Goal: Task Accomplishment & Management: Manage account settings

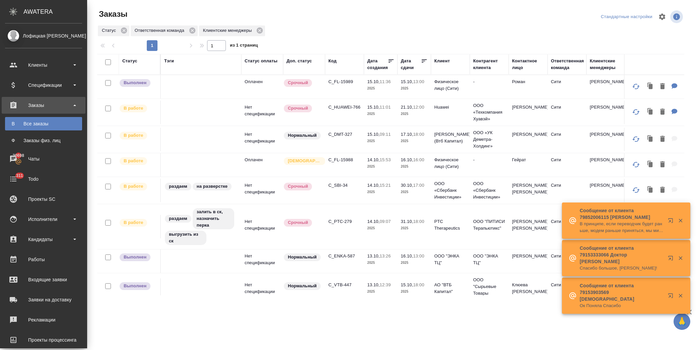
scroll to position [74, 0]
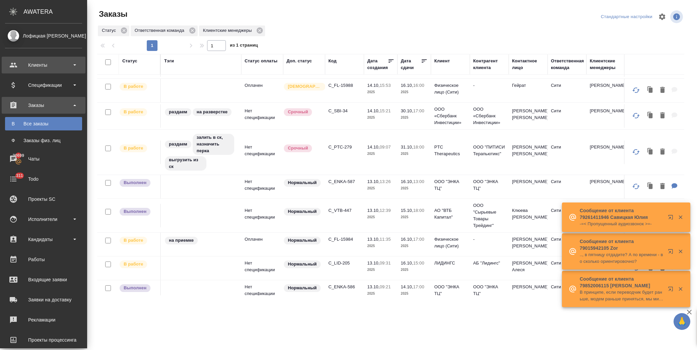
click at [47, 65] on div "Клиенты" at bounding box center [43, 65] width 77 height 10
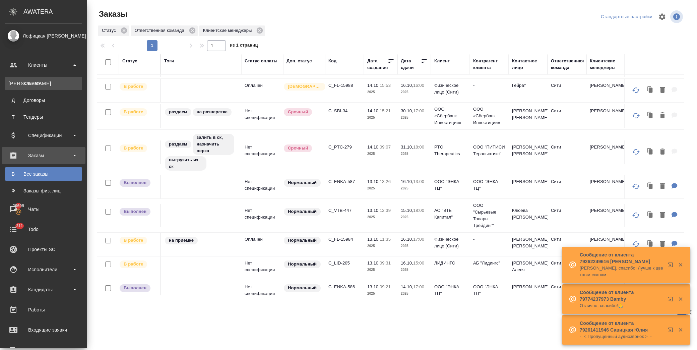
click at [58, 78] on link "К Клиенты" at bounding box center [43, 83] width 77 height 13
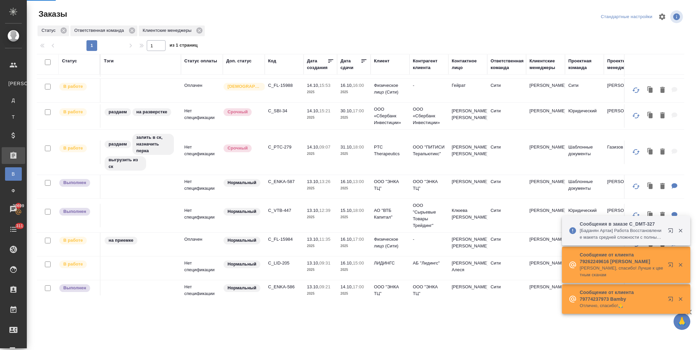
select select "RU"
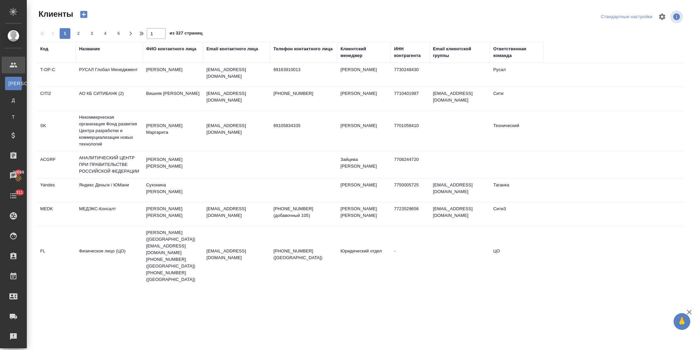
click at [87, 45] on th "Название" at bounding box center [109, 52] width 67 height 21
click at [86, 46] on div "Название" at bounding box center [89, 49] width 21 height 7
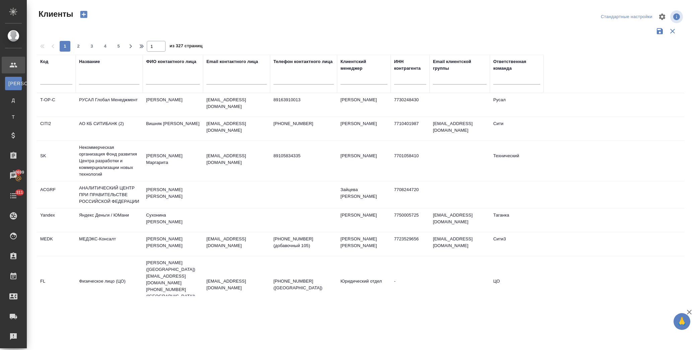
click at [99, 79] on input "text" at bounding box center [109, 80] width 60 height 8
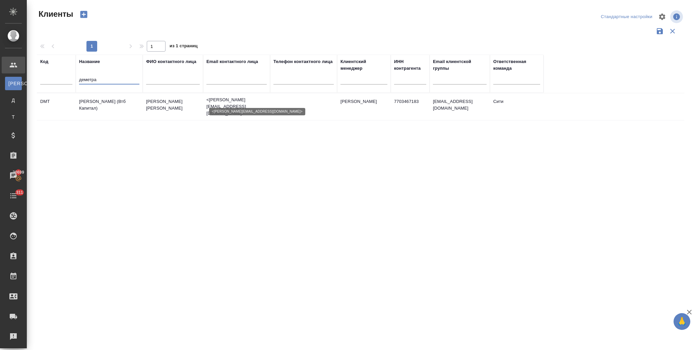
click at [225, 103] on p "<Ivan.Shalkov@vtbcapital.com>" at bounding box center [236, 107] width 60 height 20
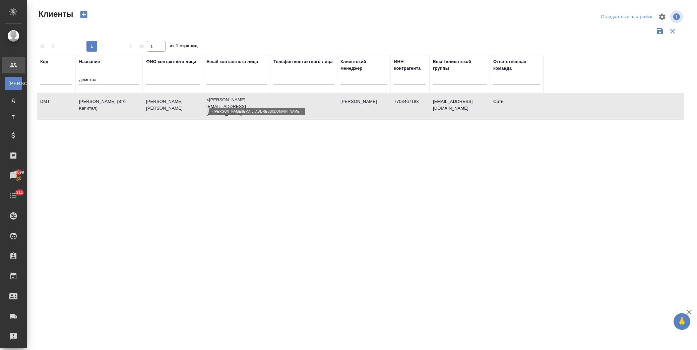
click at [225, 103] on p "<Ivan.Shalkov@vtbcapital.com>" at bounding box center [236, 107] width 60 height 20
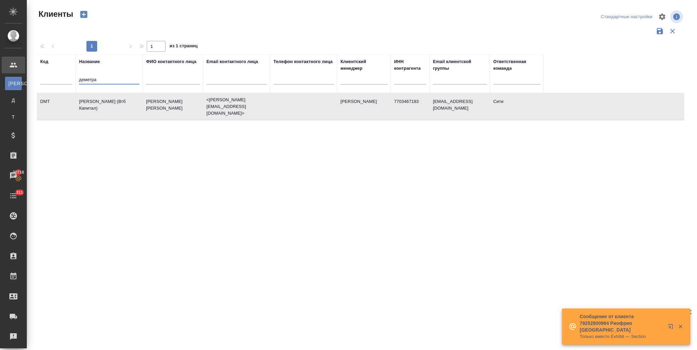
drag, startPoint x: 117, startPoint y: 76, endPoint x: 94, endPoint y: 71, distance: 23.9
click at [58, 78] on tr "Код Название деметра ФИО контактного лица Email контактного лица Телефон контак…" at bounding box center [290, 74] width 507 height 38
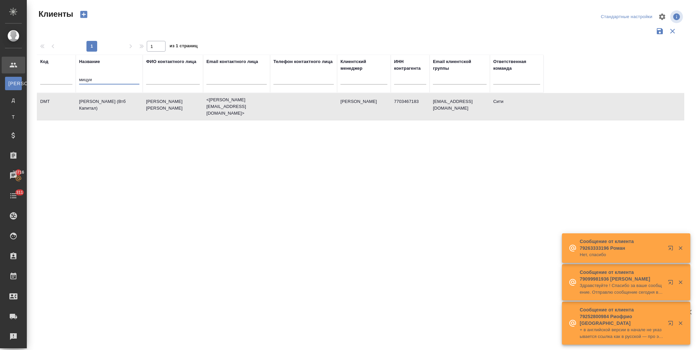
type input "мицуи"
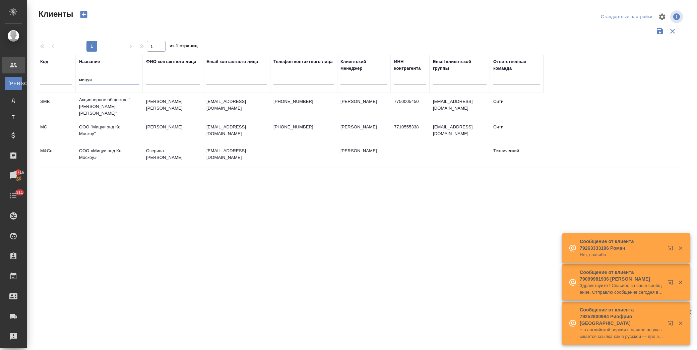
click at [203, 132] on td "A.Proshin@mitsui.com" at bounding box center [236, 131] width 67 height 23
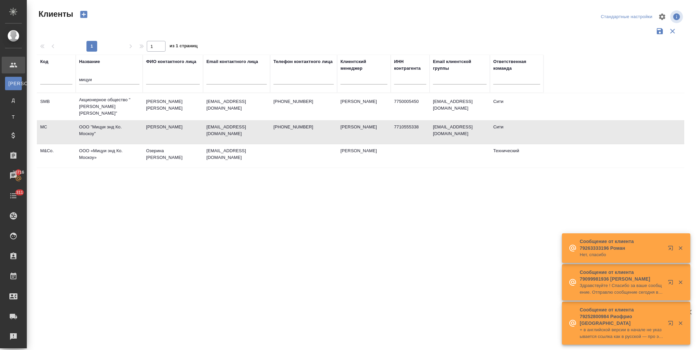
click at [204, 132] on td "A.Proshin@mitsui.com" at bounding box center [236, 131] width 67 height 23
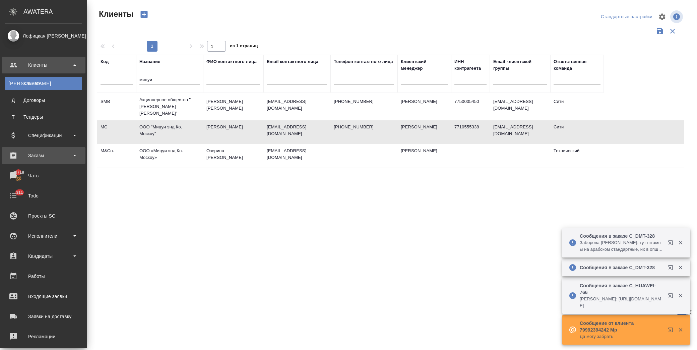
click at [46, 153] on div "Заказы" at bounding box center [43, 155] width 77 height 10
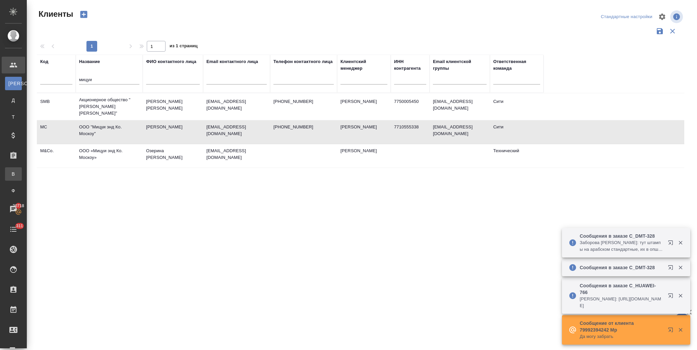
click at [27, 177] on li "В Все заказы" at bounding box center [13, 173] width 27 height 13
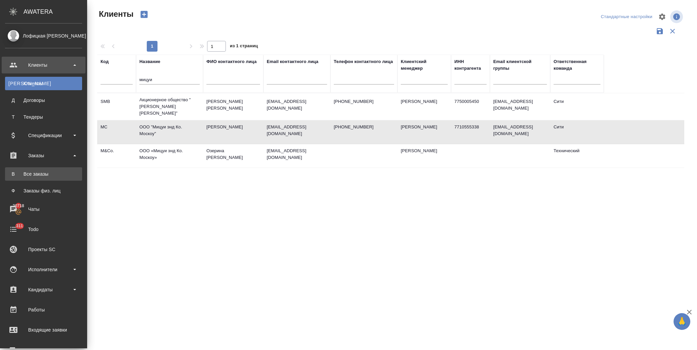
click at [55, 173] on div "Все заказы" at bounding box center [43, 174] width 70 height 7
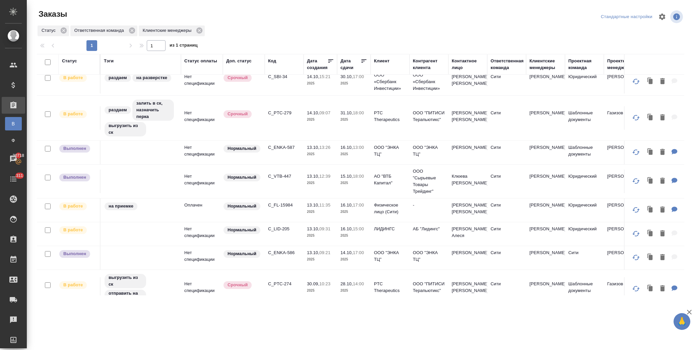
scroll to position [149, 0]
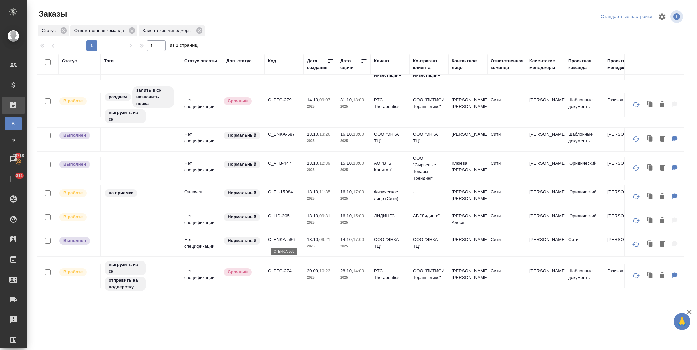
click at [292, 239] on p "C_ENKA-586" at bounding box center [284, 239] width 32 height 7
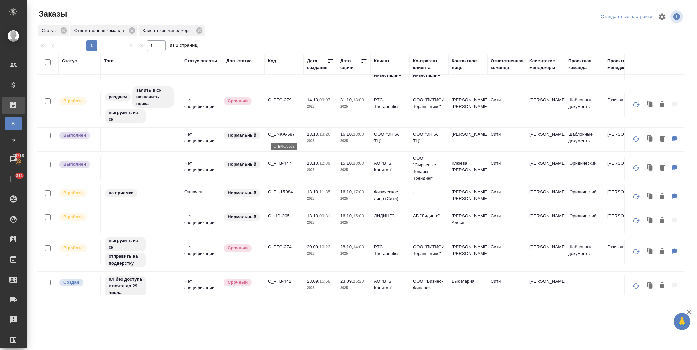
click at [285, 132] on p "C_ENKA-587" at bounding box center [284, 134] width 32 height 7
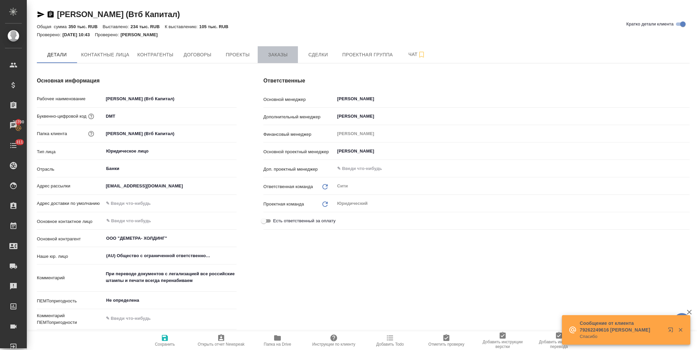
click at [270, 58] on span "Заказы" at bounding box center [278, 55] width 32 height 8
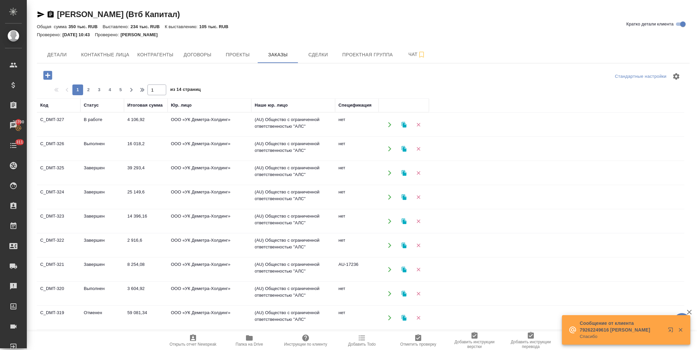
click at [48, 71] on icon "button" at bounding box center [47, 75] width 9 height 9
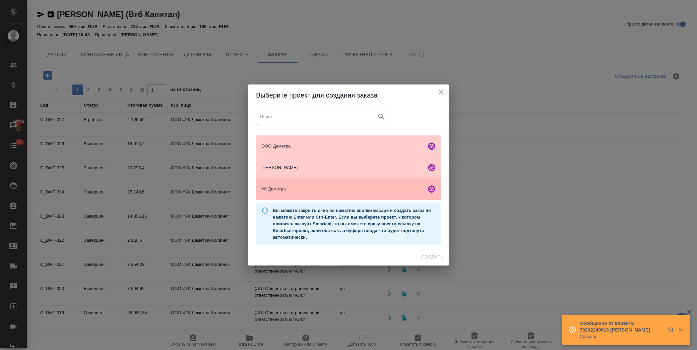
click at [280, 189] on span "УК Деметра" at bounding box center [342, 189] width 162 height 7
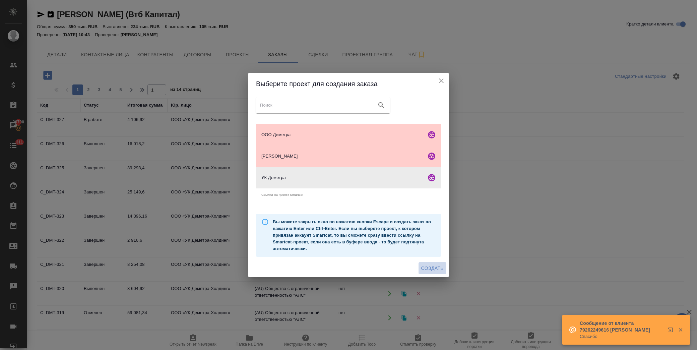
click at [433, 270] on span "Создать" at bounding box center [432, 268] width 22 height 8
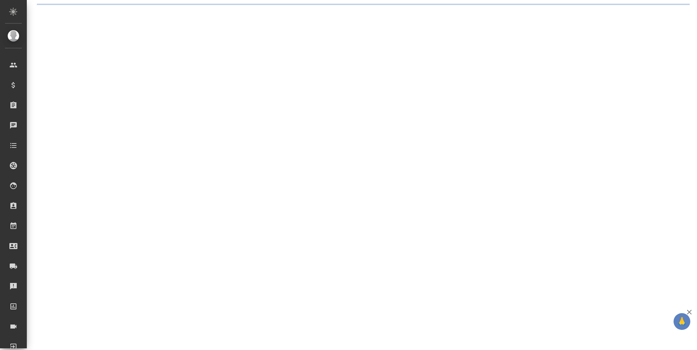
select select "RU"
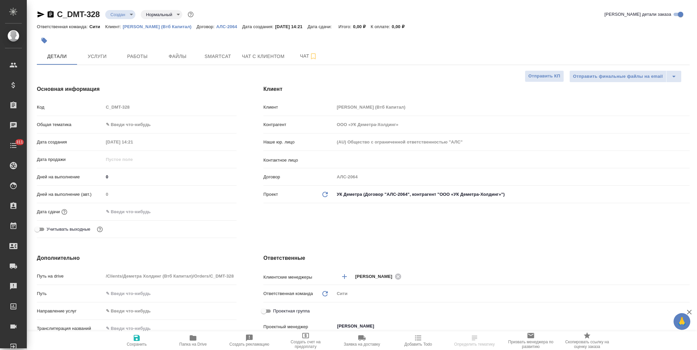
type textarea "x"
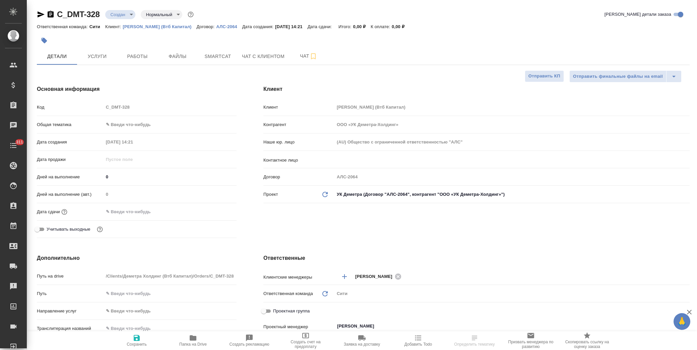
type textarea "x"
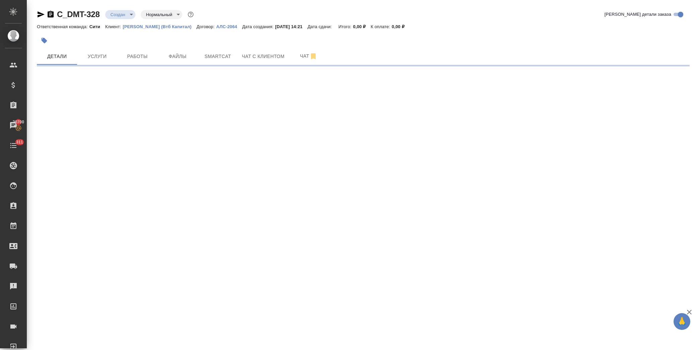
select select "RU"
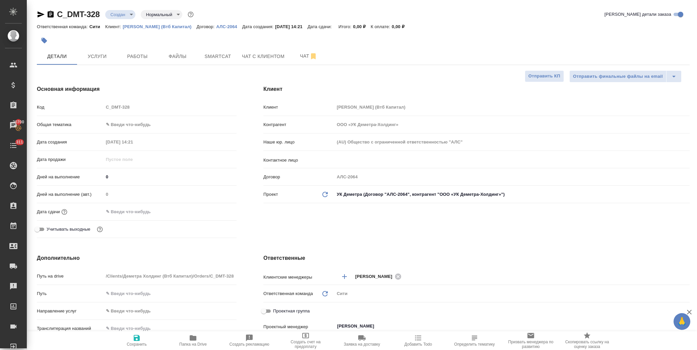
type textarea "x"
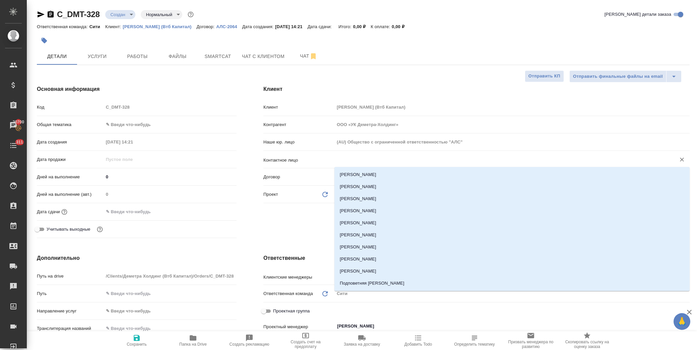
click at [364, 161] on input "text" at bounding box center [500, 159] width 329 height 8
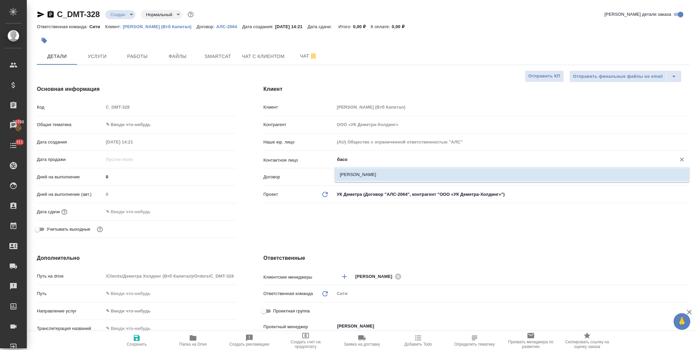
click at [373, 173] on li "Басова Мария" at bounding box center [511, 175] width 355 height 12
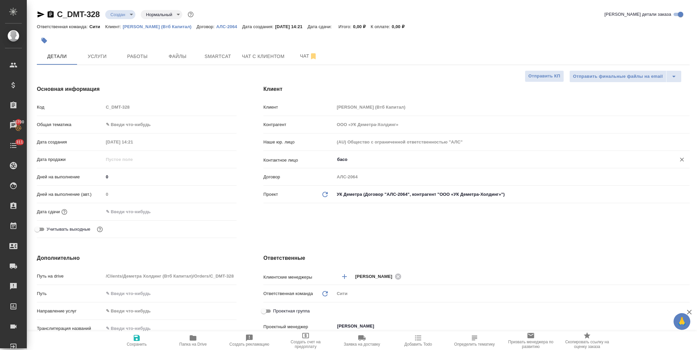
type input "Басова Мария"
type textarea "x"
type input "Басова Мария"
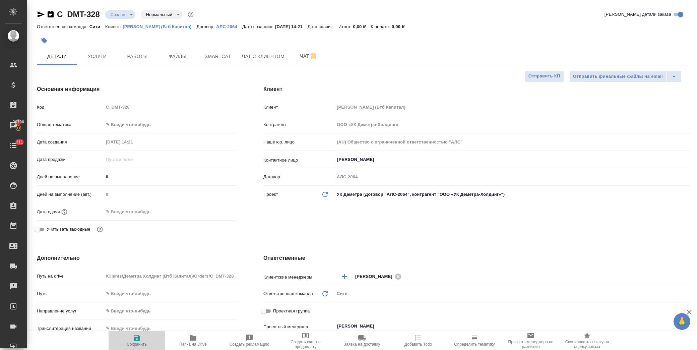
click at [132, 340] on span "Сохранить" at bounding box center [137, 340] width 48 height 13
type textarea "x"
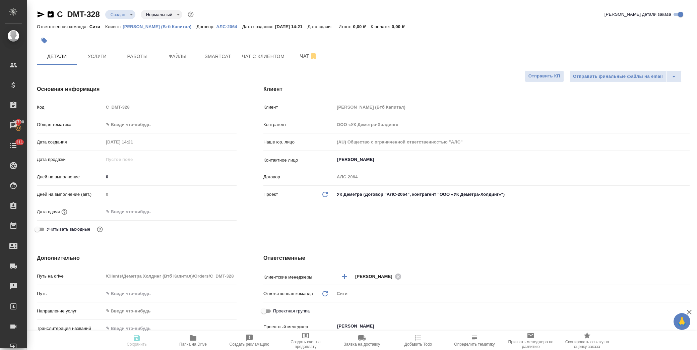
type textarea "x"
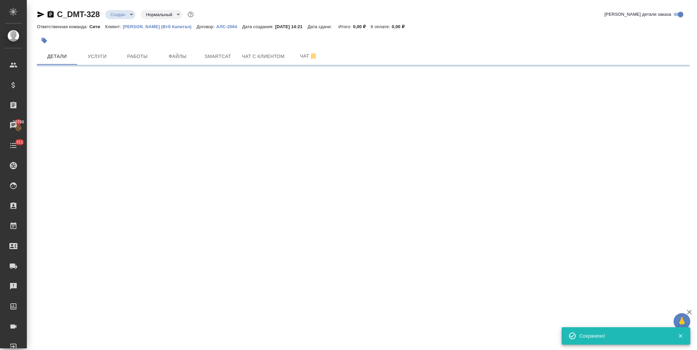
select select "RU"
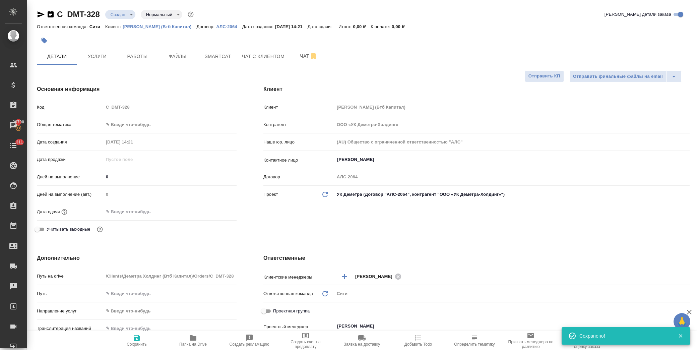
type textarea "x"
click at [144, 122] on body "🙏 .cls-1 fill:#fff; AWATERA Лофицкая Юлия Владимировна Клиенты Спецификации Зак…" at bounding box center [348, 175] width 697 height 350
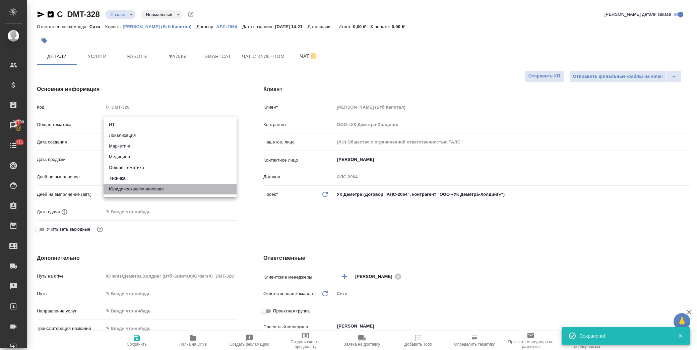
drag, startPoint x: 160, startPoint y: 186, endPoint x: 149, endPoint y: 148, distance: 39.3
click at [160, 186] on li "Юридическая/Финансовая" at bounding box center [170, 189] width 133 height 11
type input "yr-fn"
type textarea "x"
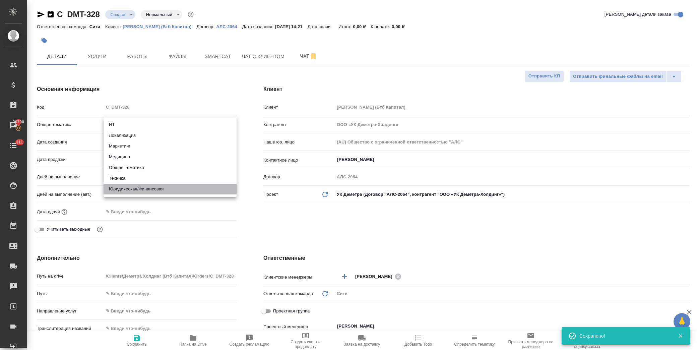
type textarea "x"
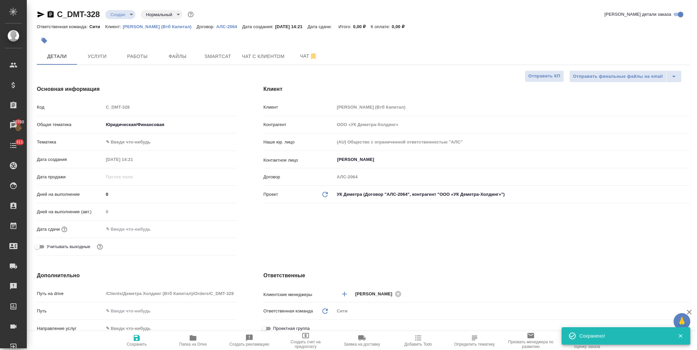
click at [146, 142] on body "🙏 .cls-1 fill:#fff; AWATERA Лофицкая Юлия Владимировна Клиенты Спецификации Зак…" at bounding box center [348, 175] width 697 height 350
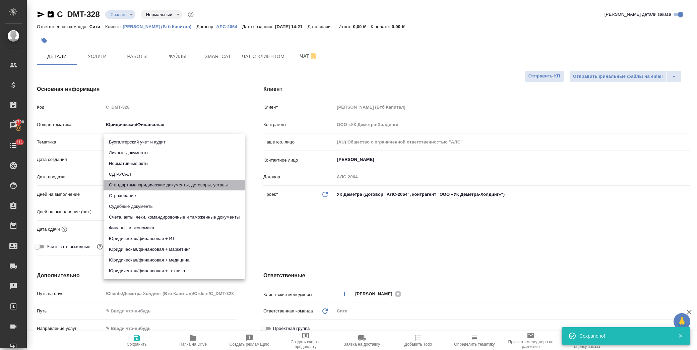
click at [146, 188] on li "Стандартные юридические документы, договоры, уставы" at bounding box center [174, 185] width 141 height 11
type textarea "x"
type input "5f647205b73bc97568ca66bf"
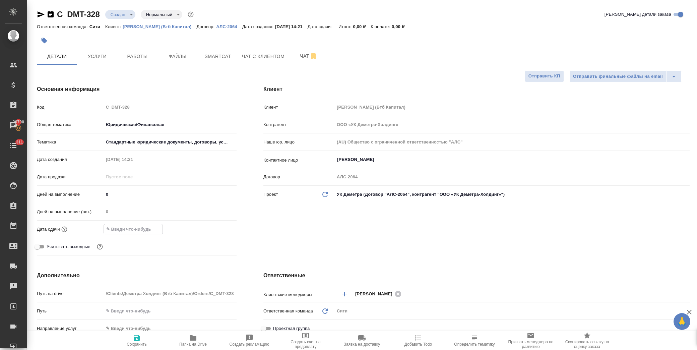
drag, startPoint x: 133, startPoint y: 227, endPoint x: 137, endPoint y: 228, distance: 4.5
click at [133, 228] on input "text" at bounding box center [133, 229] width 59 height 10
click at [216, 231] on icon "button" at bounding box center [217, 229] width 8 height 8
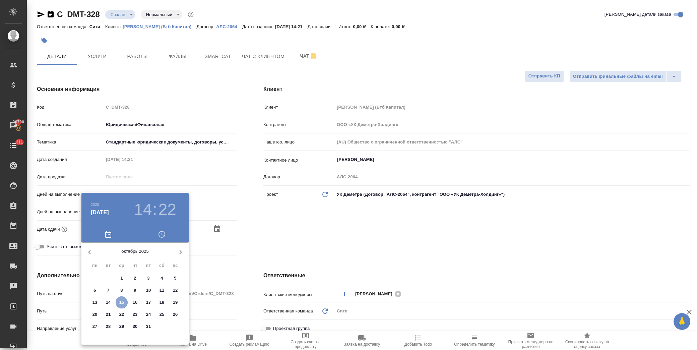
click at [120, 298] on button "15" at bounding box center [122, 302] width 12 height 12
type input "15.10.2025 14:22"
type textarea "x"
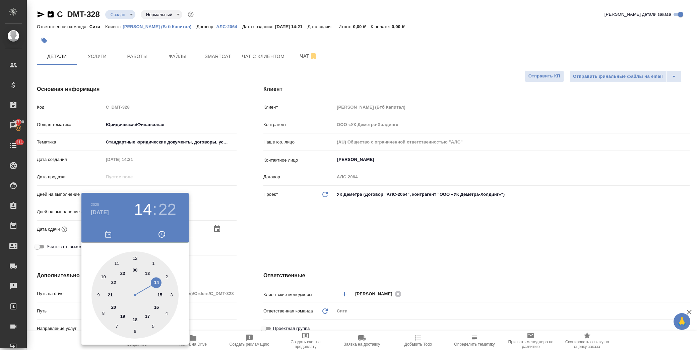
click at [156, 282] on div at bounding box center [134, 294] width 87 height 87
type textarea "x"
click at [102, 312] on div at bounding box center [134, 294] width 87 height 87
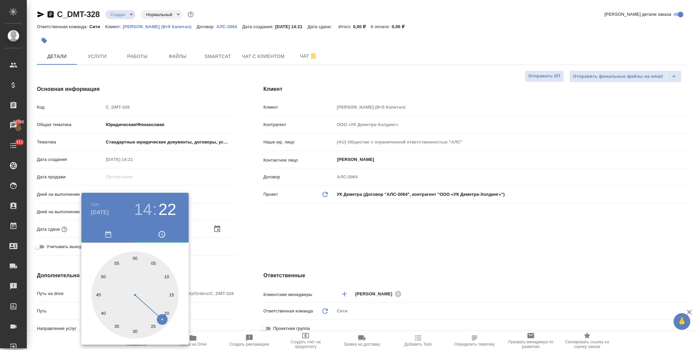
type input "15.10.2025 14:40"
type textarea "x"
click at [277, 230] on div at bounding box center [348, 175] width 697 height 350
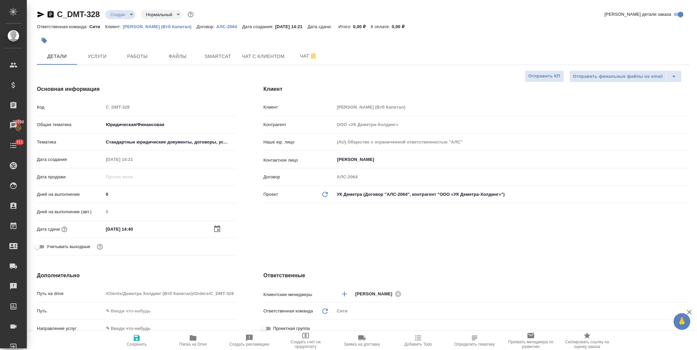
click at [139, 339] on icon "button" at bounding box center [137, 338] width 6 height 6
type textarea "x"
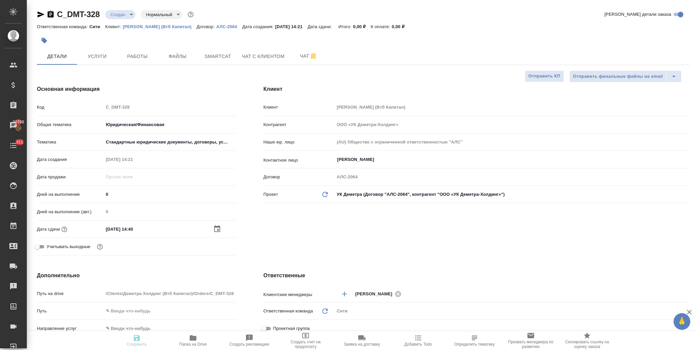
type textarea "x"
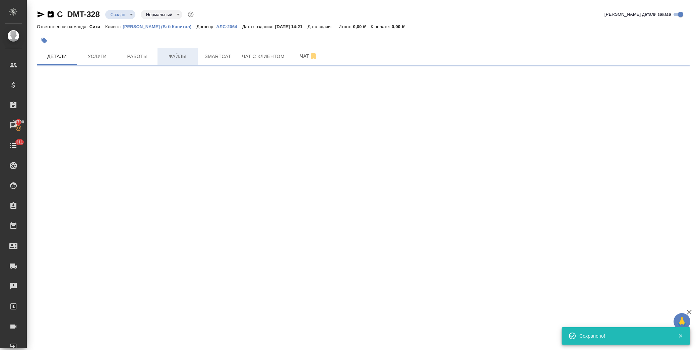
select select "RU"
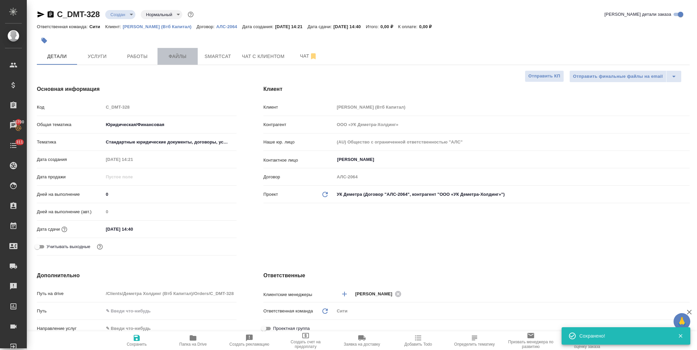
click at [177, 57] on span "Файлы" at bounding box center [178, 56] width 32 height 8
type textarea "x"
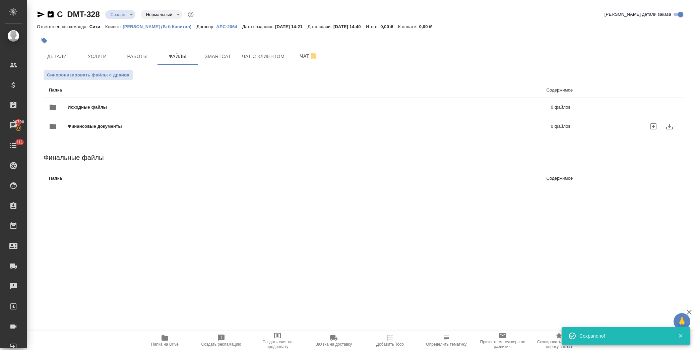
click at [83, 112] on div "Финансовые документы 0 файлов" at bounding box center [309, 126] width 535 height 29
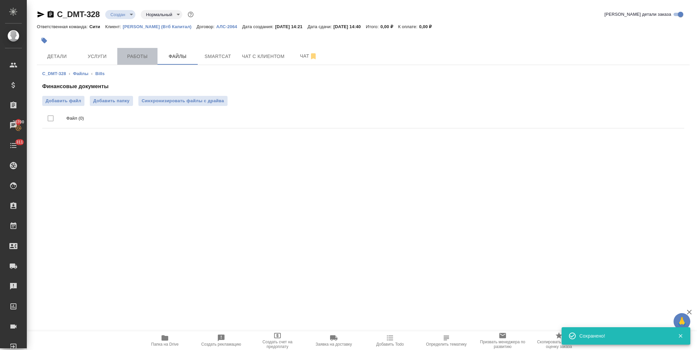
click at [143, 55] on span "Работы" at bounding box center [137, 56] width 32 height 8
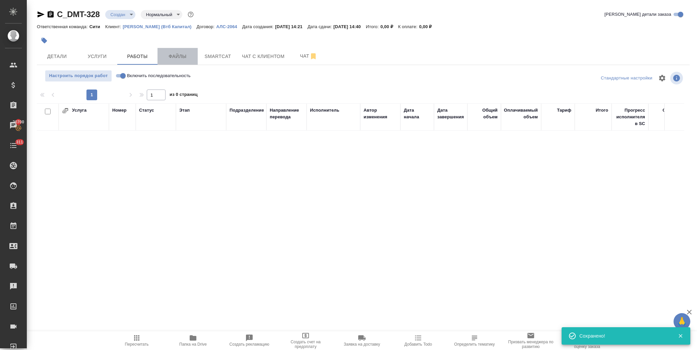
click at [174, 55] on span "Файлы" at bounding box center [178, 56] width 32 height 8
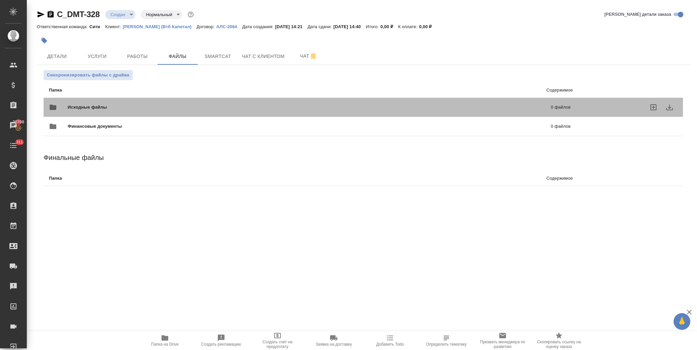
click at [86, 110] on span "Исходные файлы" at bounding box center [198, 107] width 261 height 7
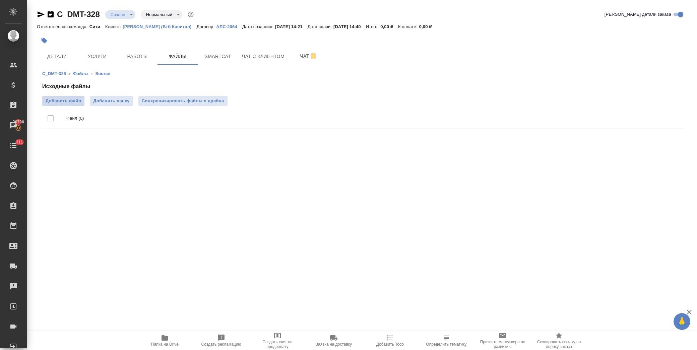
click at [71, 102] on span "Добавить файл" at bounding box center [64, 101] width 36 height 7
click at [0, 0] on input "Добавить файл" at bounding box center [0, 0] width 0 height 0
click at [124, 18] on body "🙏 .cls-1 fill:#fff; AWATERA Лофицкая Юлия Владимировна Клиенты Спецификации Зак…" at bounding box center [348, 175] width 697 height 350
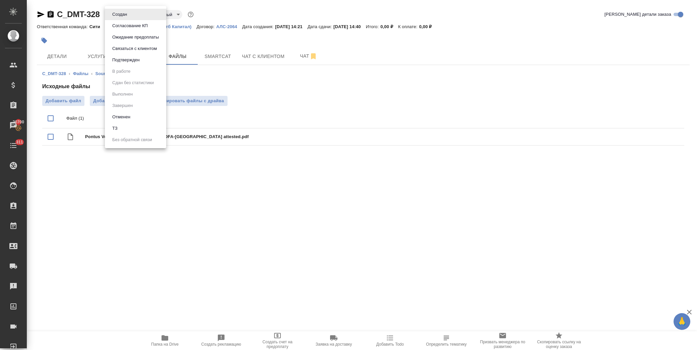
click at [123, 127] on li "ТЗ" at bounding box center [135, 128] width 61 height 11
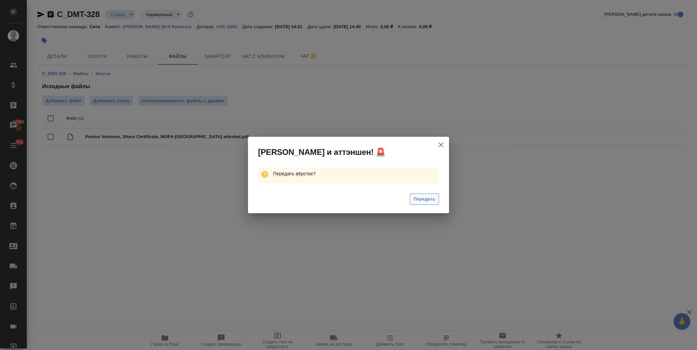
click at [428, 199] on span "Передать" at bounding box center [425, 199] width 22 height 8
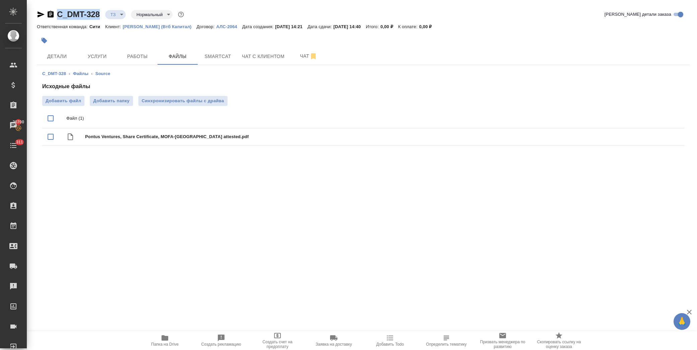
drag, startPoint x: 87, startPoint y: 15, endPoint x: 59, endPoint y: 15, distance: 28.2
click at [59, 15] on div "C_DMT-328 ТЗ tz Нормальный normal" at bounding box center [111, 14] width 148 height 11
click at [92, 56] on span "Услуги" at bounding box center [97, 56] width 32 height 8
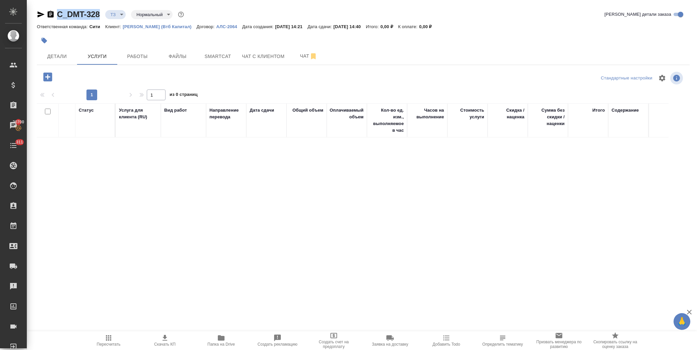
click at [43, 77] on icon "button" at bounding box center [48, 77] width 12 height 12
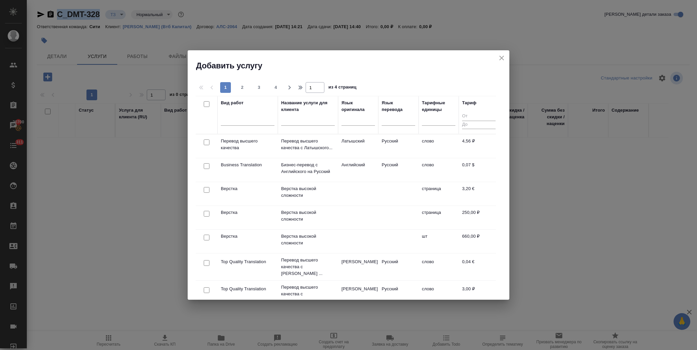
click at [205, 213] on input "checkbox" at bounding box center [207, 214] width 6 height 6
checkbox input "true"
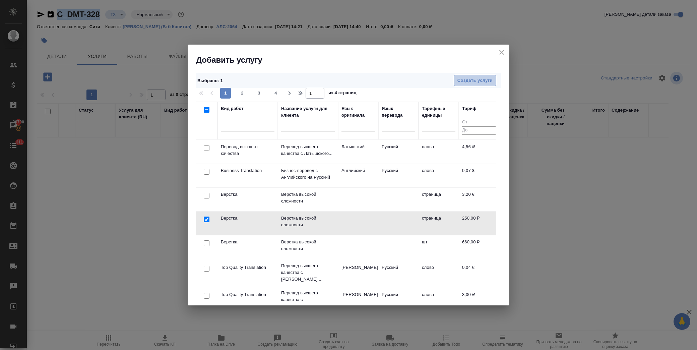
click at [481, 82] on span "Создать услуги" at bounding box center [474, 81] width 35 height 8
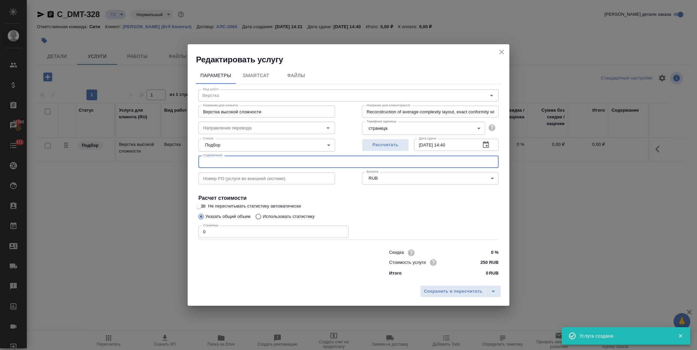
click at [229, 165] on input "text" at bounding box center [348, 161] width 300 height 12
paste input "Pontus Ventures, Share Certificate, MOFA-Russia attested"
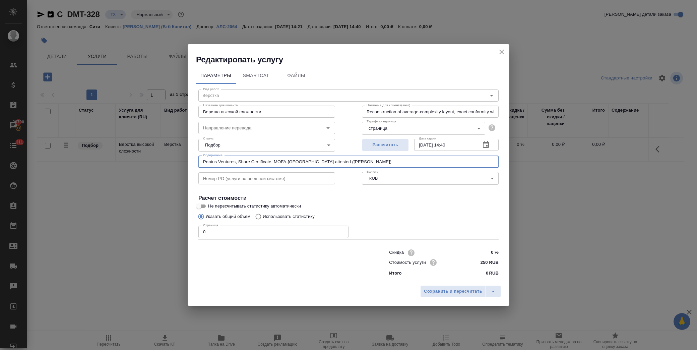
drag, startPoint x: 323, startPoint y: 161, endPoint x: 159, endPoint y: 164, distance: 164.6
click at [159, 164] on div "Редактировать услугу Параметры SmartCat Файлы Вид работ Верстка Вид работ Назва…" at bounding box center [348, 175] width 697 height 350
type input "Pontus Ventures, Share Certificate, MOFA-Russia attested (Басова Мария)"
drag, startPoint x: 213, startPoint y: 233, endPoint x: 155, endPoint y: 233, distance: 57.3
click at [155, 233] on div "Редактировать услугу Параметры SmartCat Файлы Вид работ Верстка Вид работ Назва…" at bounding box center [348, 175] width 697 height 350
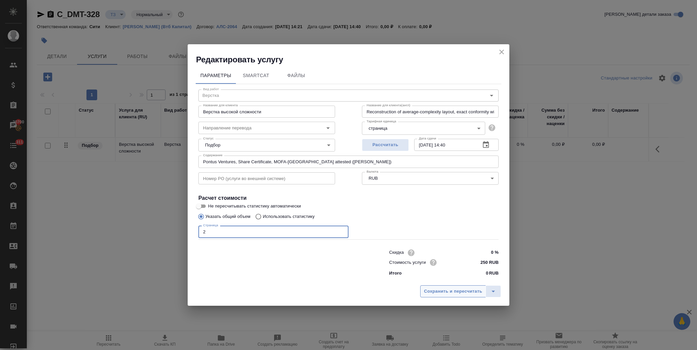
type input "2"
click at [443, 290] on span "Сохранить и пересчитать" at bounding box center [453, 292] width 58 height 8
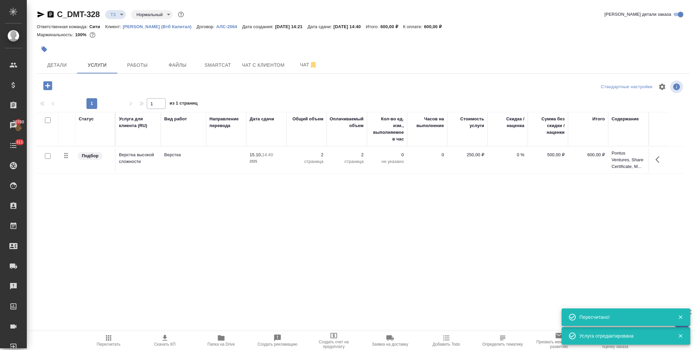
click at [44, 88] on icon "button" at bounding box center [47, 85] width 9 height 9
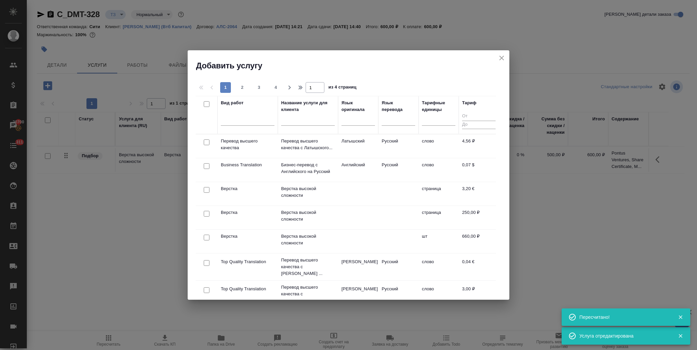
click at [295, 116] on div at bounding box center [308, 122] width 54 height 16
click at [296, 118] on input "text" at bounding box center [308, 121] width 54 height 8
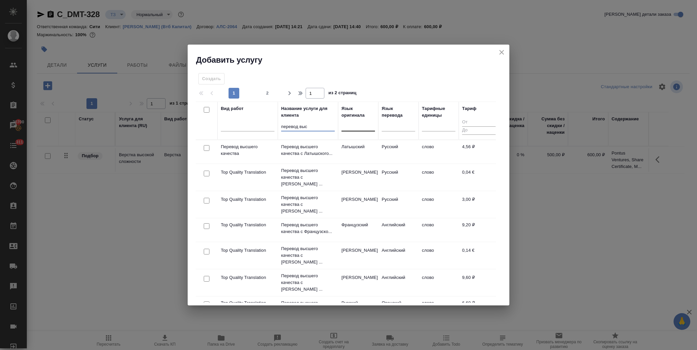
type input "перевод выс"
click at [359, 129] on div at bounding box center [358, 125] width 34 height 10
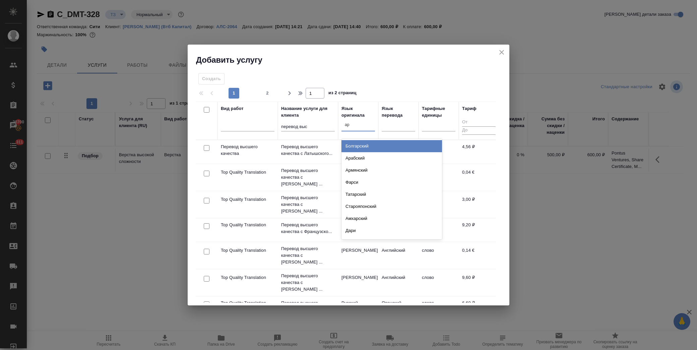
type input "ара"
click at [362, 145] on div "Арабский" at bounding box center [391, 146] width 101 height 12
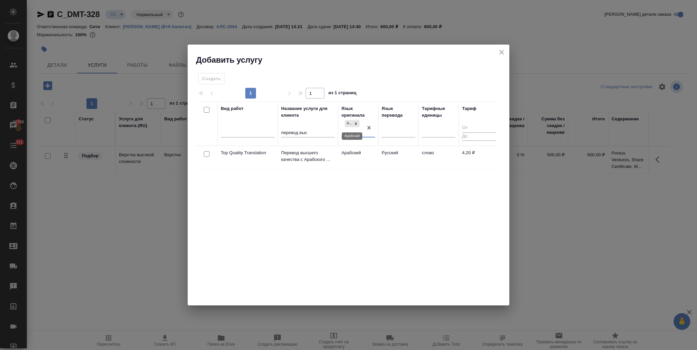
click at [356, 122] on icon at bounding box center [356, 123] width 5 height 5
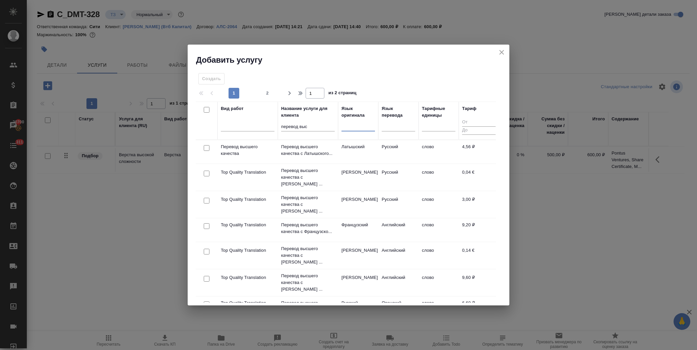
click at [356, 127] on div at bounding box center [358, 125] width 34 height 10
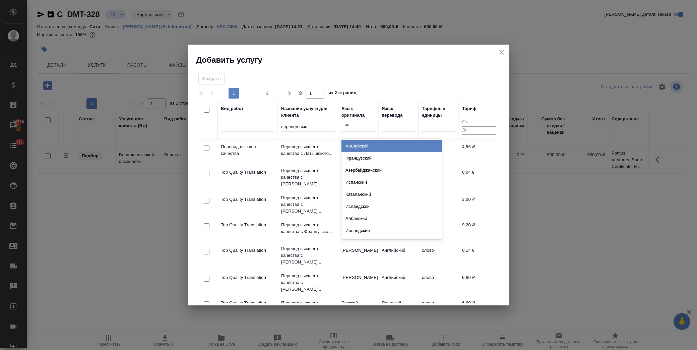
type input "анг"
click at [357, 144] on div "Английский" at bounding box center [391, 146] width 101 height 12
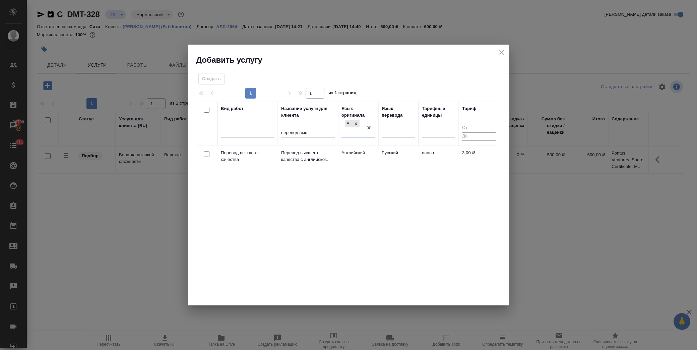
click at [207, 153] on input "checkbox" at bounding box center [207, 154] width 6 height 6
checkbox input "true"
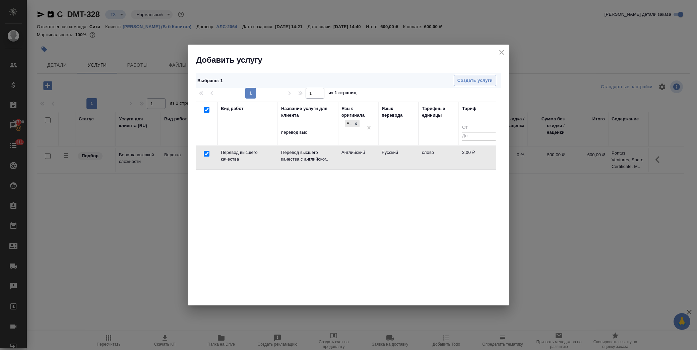
click at [484, 79] on span "Создать услуги" at bounding box center [474, 81] width 35 height 8
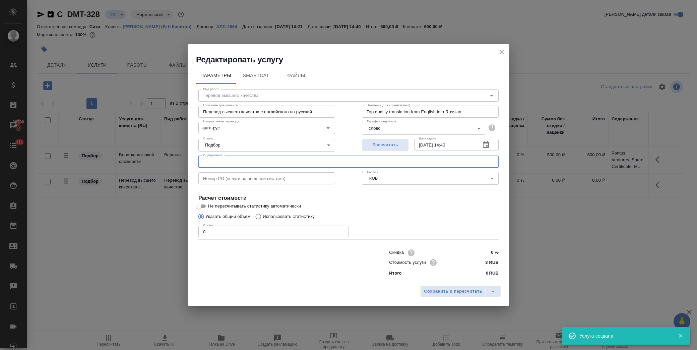
click at [258, 156] on input "text" at bounding box center [348, 161] width 300 height 12
paste input "Pontus Ventures, Share Certificate, MOFA-Russia attested (Басова Мария)"
type input "Pontus Ventures, Share Certificate, MOFA-Russia attested (Басова Мария)"
click at [269, 216] on p "Использовать статистику" at bounding box center [289, 216] width 52 height 7
click at [263, 216] on input "Использовать статистику" at bounding box center [257, 216] width 11 height 13
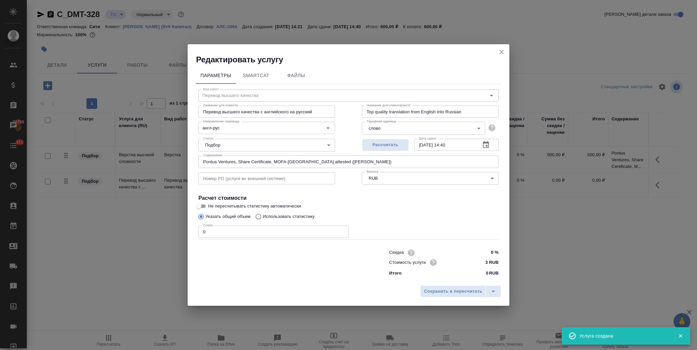
radio input "true"
radio input "false"
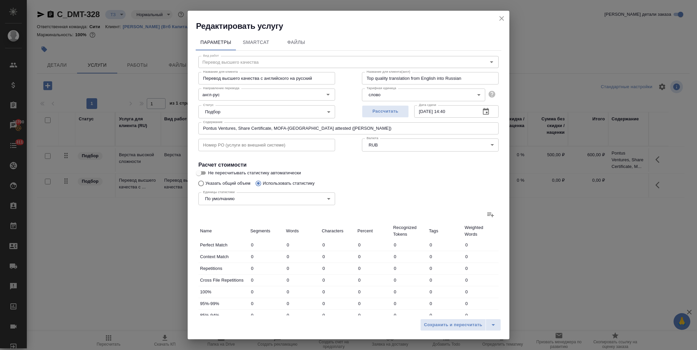
click at [487, 215] on icon at bounding box center [490, 214] width 7 height 5
click at [0, 0] on input "file" at bounding box center [0, 0] width 0 height 0
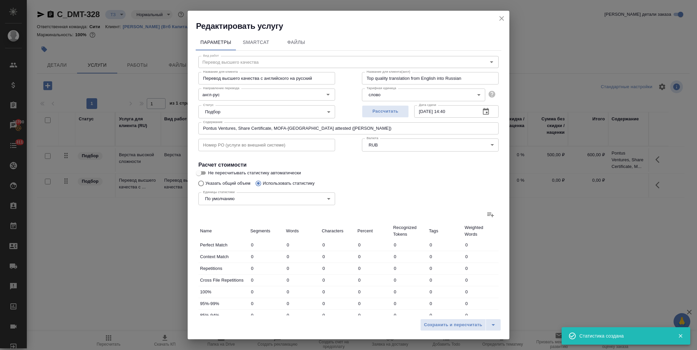
type input "8"
type input "19"
type input "126"
type input "2"
type input "4"
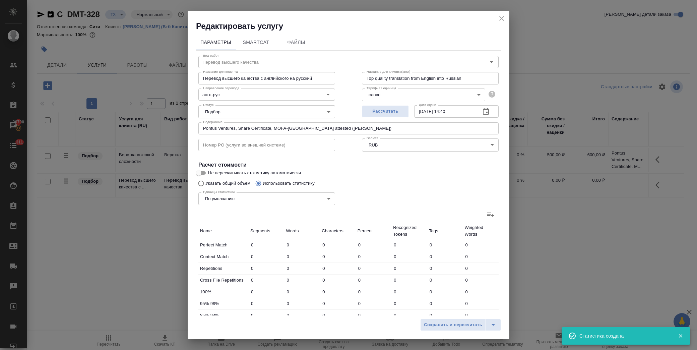
type input "24"
type input "2"
type input "8"
type input "37"
type input "29"
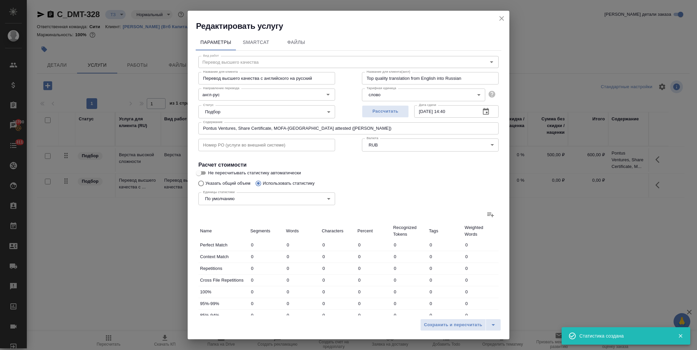
type input "185"
type input "1064"
type input "41"
type input "216"
type input "1251"
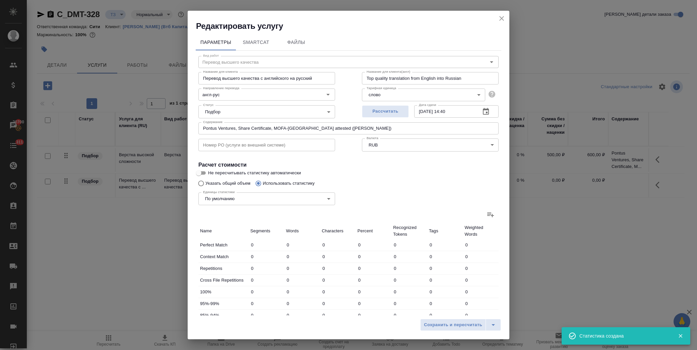
type input "41"
type input "216"
type input "1251"
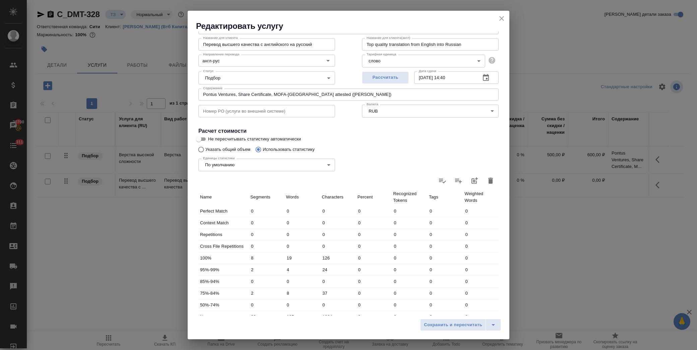
scroll to position [107, 0]
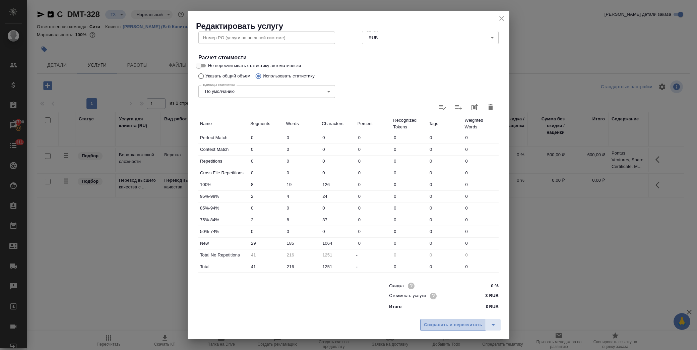
click at [458, 324] on span "Сохранить и пересчитать" at bounding box center [453, 325] width 58 height 8
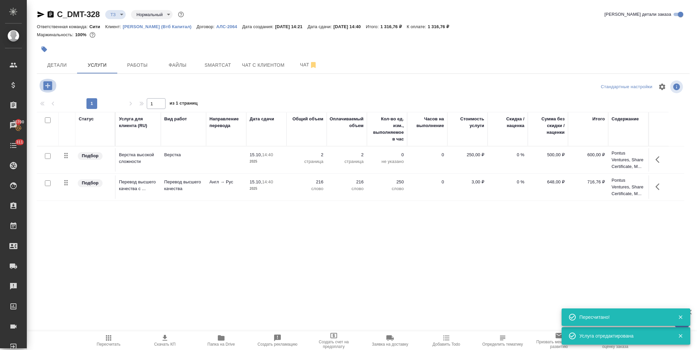
click at [47, 83] on icon "button" at bounding box center [47, 85] width 9 height 9
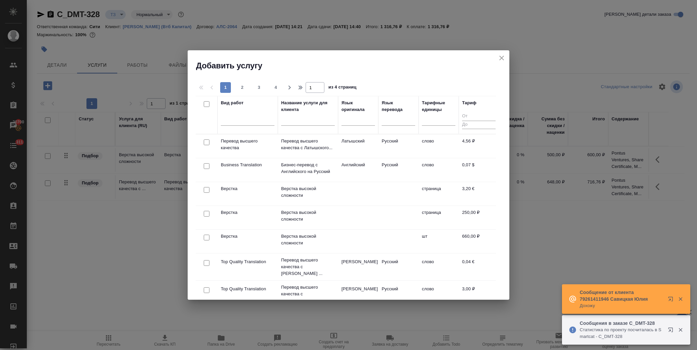
click at [291, 120] on input "text" at bounding box center [308, 121] width 54 height 8
click at [240, 121] on div at bounding box center [248, 119] width 54 height 10
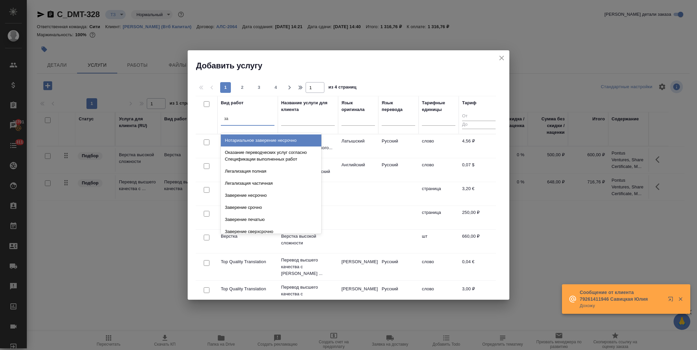
type input "зав"
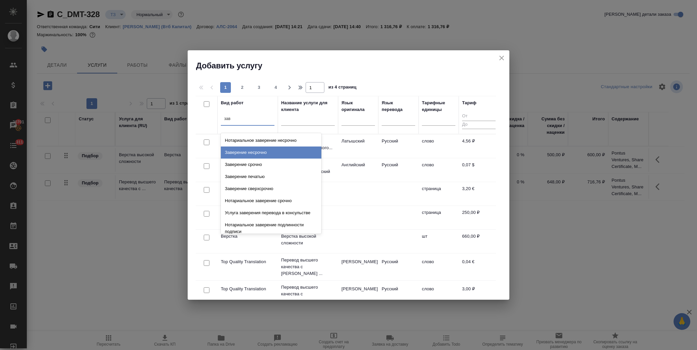
click at [249, 149] on div "Заверение несрочно" at bounding box center [271, 152] width 101 height 12
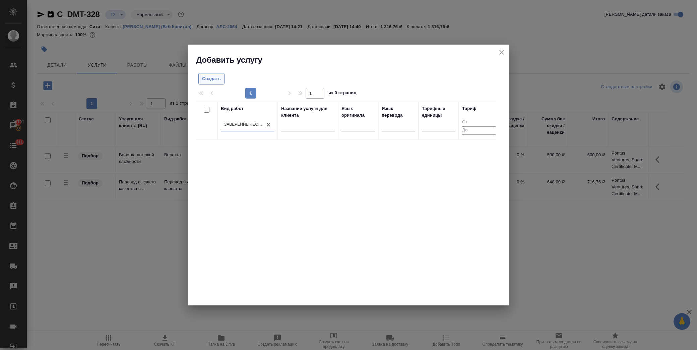
click at [207, 75] on span "Создать" at bounding box center [211, 79] width 19 height 8
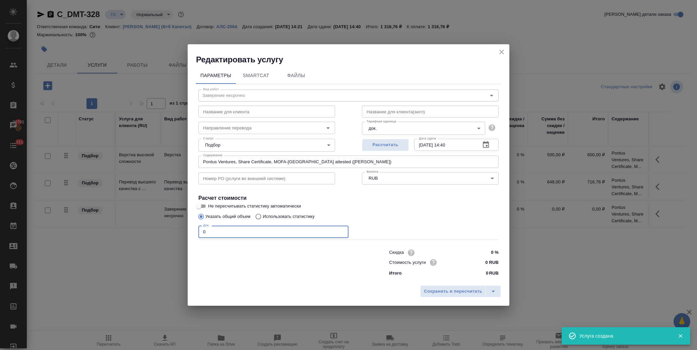
drag, startPoint x: 207, startPoint y: 232, endPoint x: 178, endPoint y: 232, distance: 29.2
click at [178, 232] on div "Редактировать услугу Параметры SmartCat Файлы Вид работ Заверение несрочно Вид …" at bounding box center [348, 175] width 697 height 350
type input "1"
click at [474, 262] on input "0 RUB" at bounding box center [486, 262] width 24 height 10
type input "800 RUB"
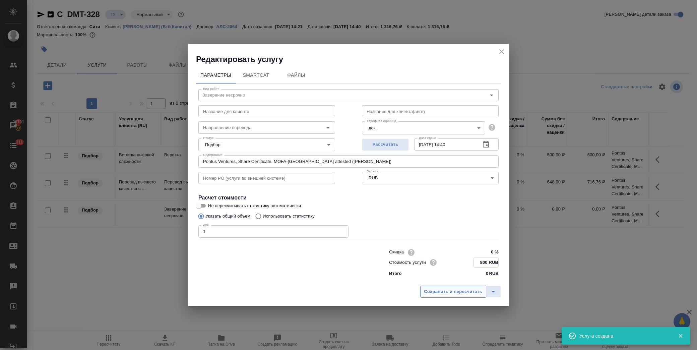
click at [459, 290] on span "Сохранить и пересчитать" at bounding box center [453, 292] width 58 height 8
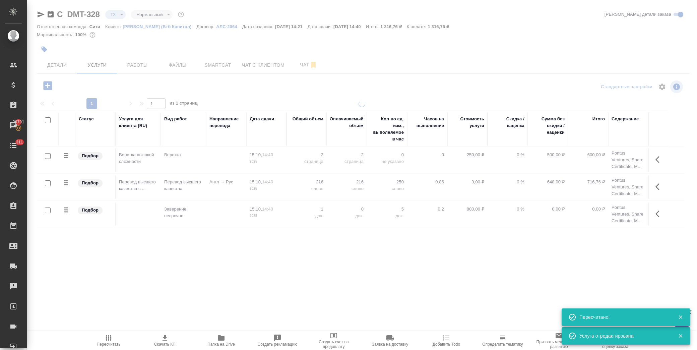
type input "urgent"
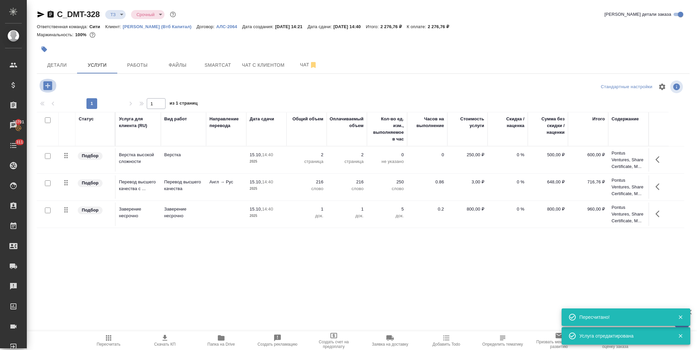
click at [46, 85] on icon "button" at bounding box center [47, 85] width 9 height 9
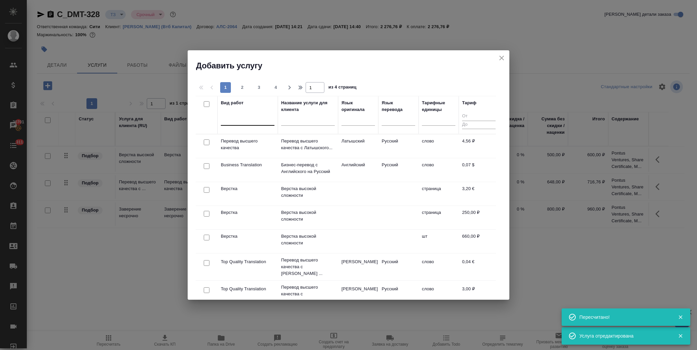
click at [246, 121] on div at bounding box center [248, 119] width 54 height 10
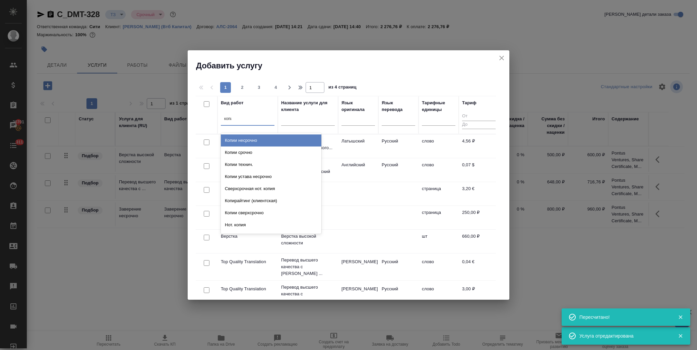
type input "копии"
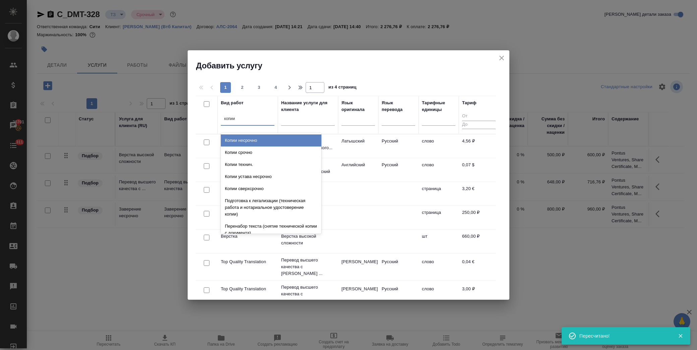
click at [245, 139] on div "Копии несрочно" at bounding box center [271, 140] width 101 height 12
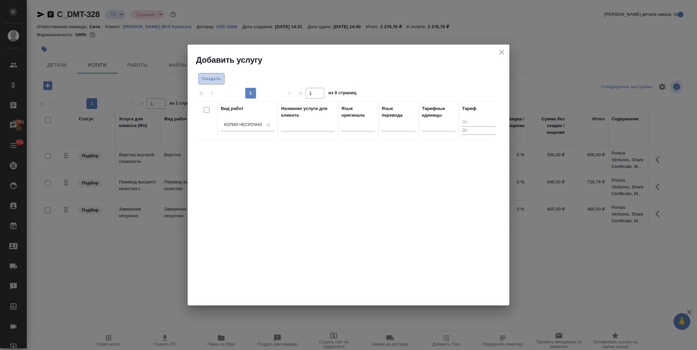
click at [211, 77] on span "Создать" at bounding box center [211, 79] width 19 height 8
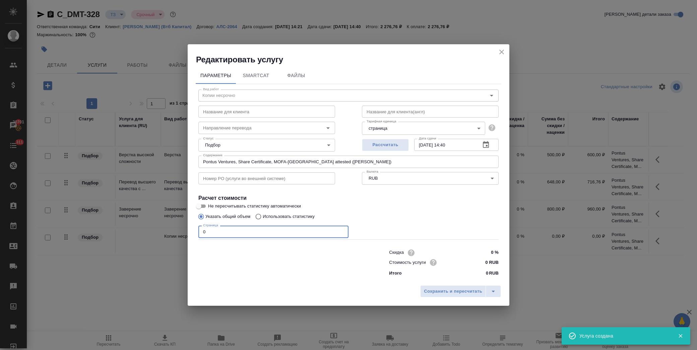
drag, startPoint x: 209, startPoint y: 231, endPoint x: 184, endPoint y: 231, distance: 25.1
click at [185, 231] on div "Редактировать услугу Параметры SmartCat Файлы Вид работ Копии несрочно Вид рабо…" at bounding box center [348, 175] width 697 height 350
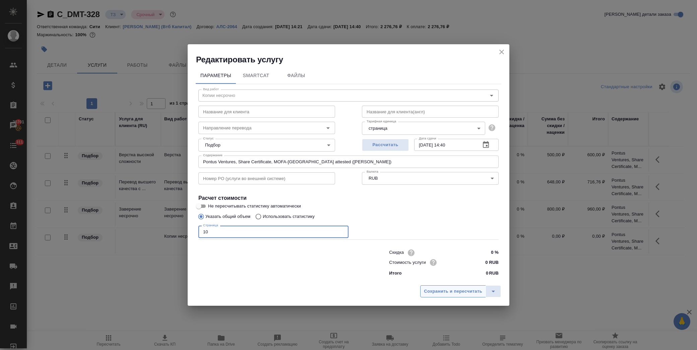
type input "10"
click at [443, 290] on span "Сохранить и пересчитать" at bounding box center [453, 292] width 58 height 8
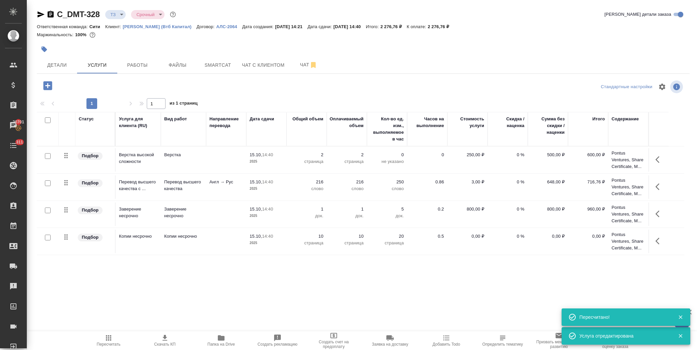
click at [659, 238] on icon "button" at bounding box center [657, 241] width 4 height 7
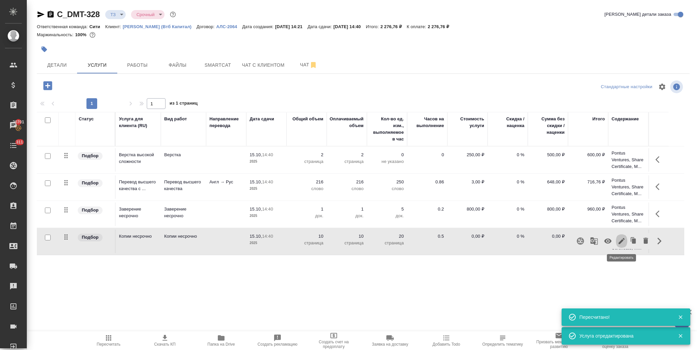
click at [622, 242] on icon "button" at bounding box center [622, 241] width 8 height 8
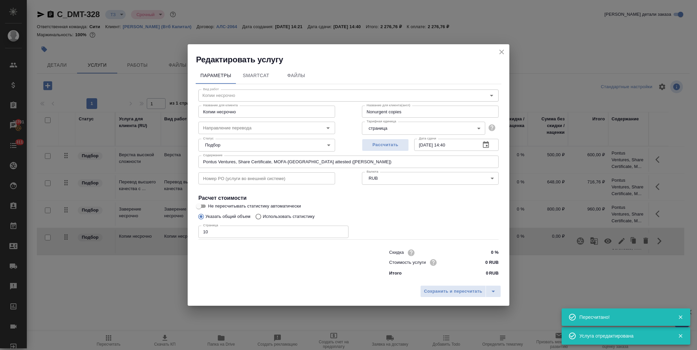
click at [477, 265] on input "0 RUB" at bounding box center [486, 262] width 25 height 10
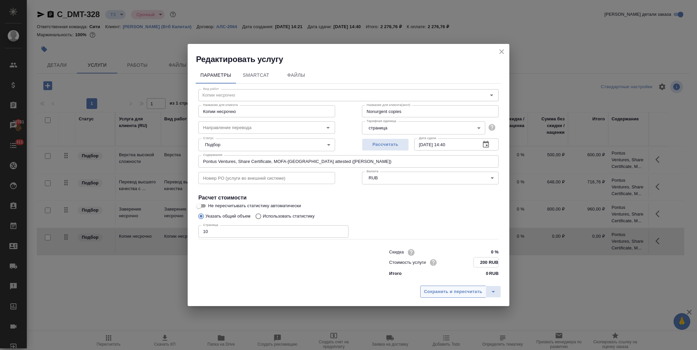
type input "200 RUB"
click at [445, 294] on span "Сохранить и пересчитать" at bounding box center [453, 292] width 58 height 8
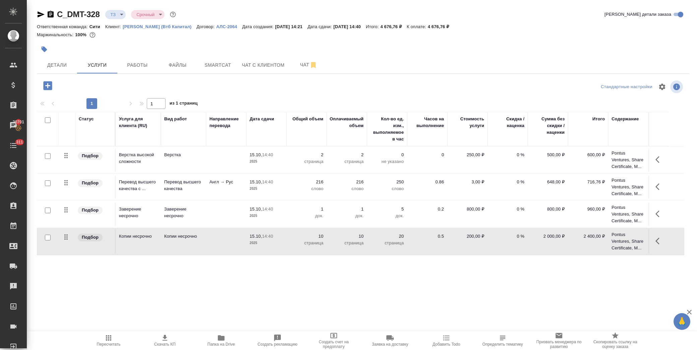
click at [382, 190] on p "слово" at bounding box center [387, 188] width 34 height 7
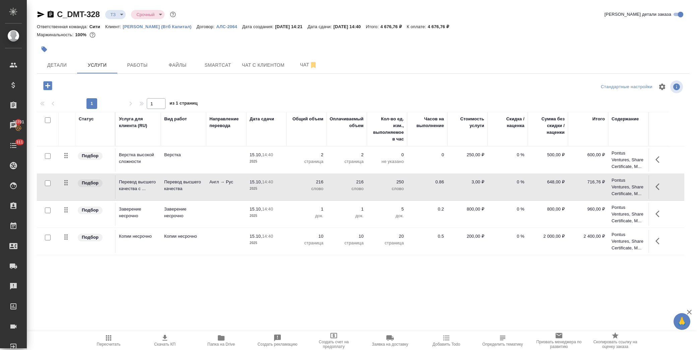
click at [382, 190] on p "слово" at bounding box center [387, 188] width 34 height 7
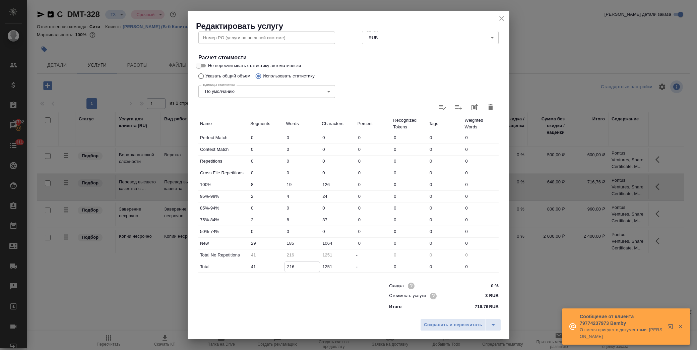
drag, startPoint x: 296, startPoint y: 265, endPoint x: 280, endPoint y: 266, distance: 16.1
click at [279, 265] on div "Total 41 216 1251 - 0 0 0" at bounding box center [348, 266] width 300 height 11
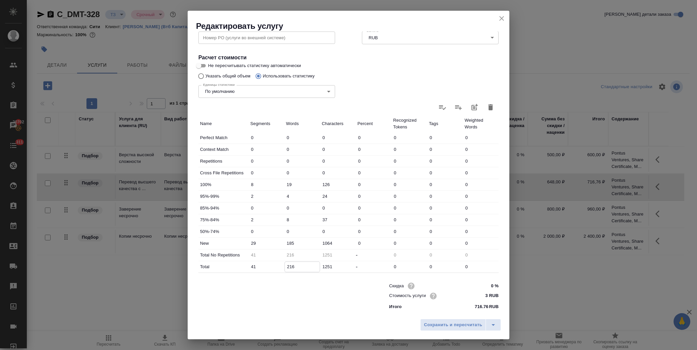
type input "2"
type input "25"
type input "250"
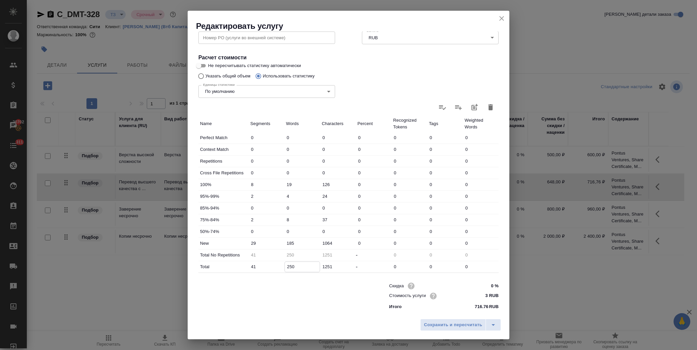
type input "250"
click at [301, 241] on input "185" at bounding box center [303, 243] width 36 height 10
drag, startPoint x: 301, startPoint y: 242, endPoint x: 275, endPoint y: 245, distance: 26.0
click at [275, 245] on div "New 29 185 1064 0 0 0 0" at bounding box center [348, 243] width 300 height 11
type input "219"
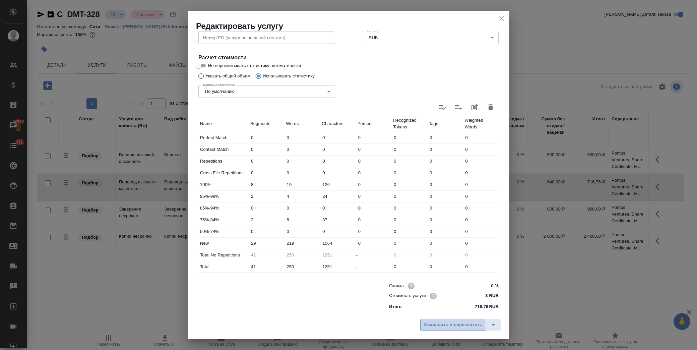
click at [423, 323] on button "Сохранить и пересчитать" at bounding box center [453, 325] width 66 height 12
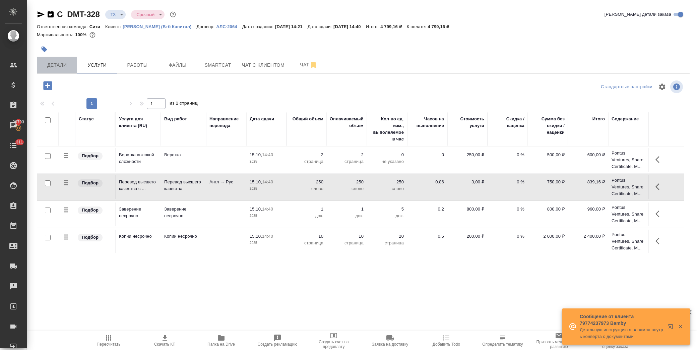
click at [64, 66] on span "Детали" at bounding box center [57, 65] width 32 height 8
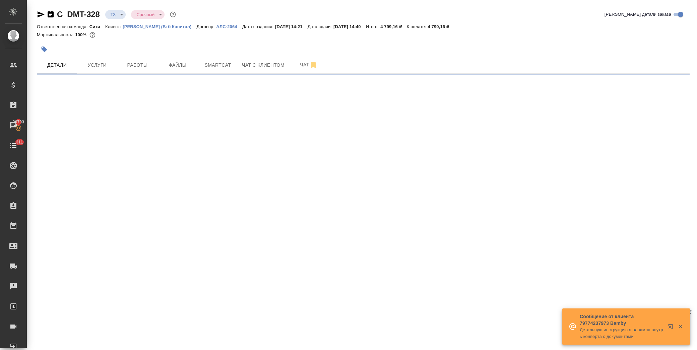
select select "RU"
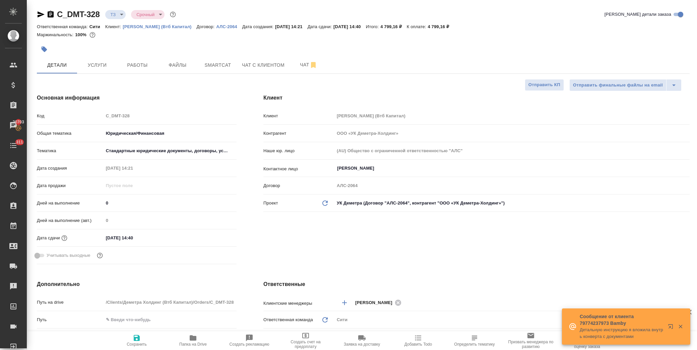
type textarea "x"
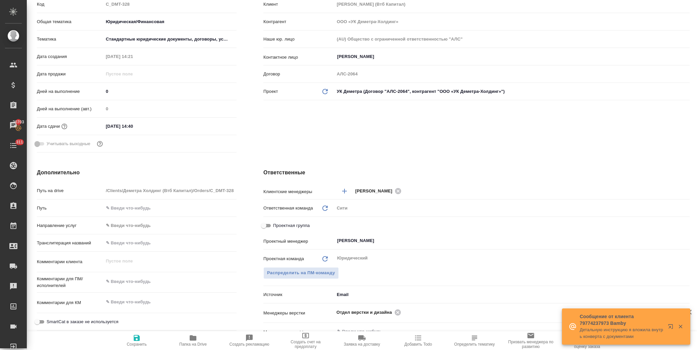
type textarea "x"
click at [139, 286] on textarea at bounding box center [170, 281] width 132 height 11
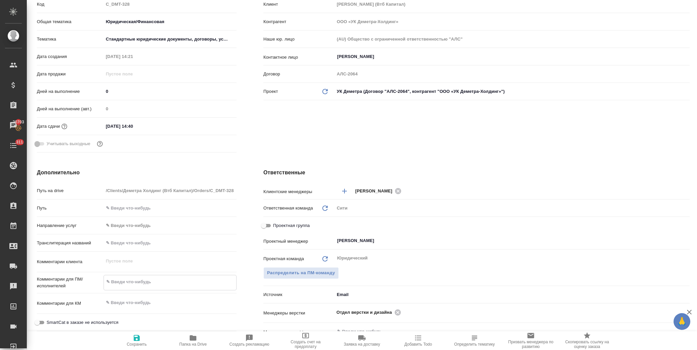
paste textarea "прошу переводить и дублировать информацию про все штампы о легализации; наимено…"
type textarea "x"
type textarea "прошу переводить и дублировать информацию про все штампы о легализации; наимено…"
type textarea "x"
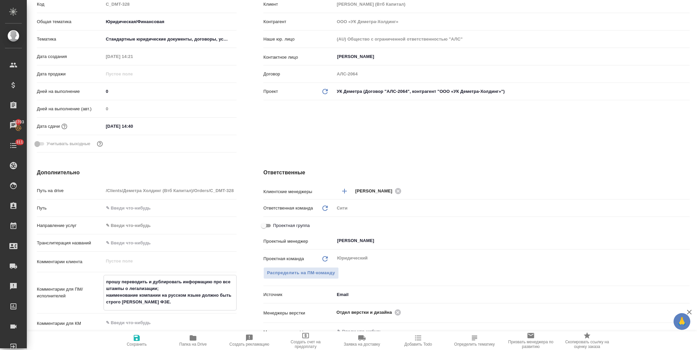
type textarea "прошу переводить и дублировать информацию про все штампы о легализации; наимено…"
type textarea "x"
click at [139, 345] on span "Сохранить" at bounding box center [137, 344] width 20 height 5
type textarea "x"
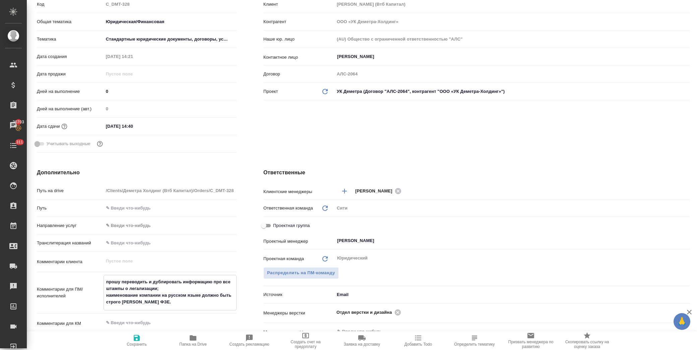
type textarea "x"
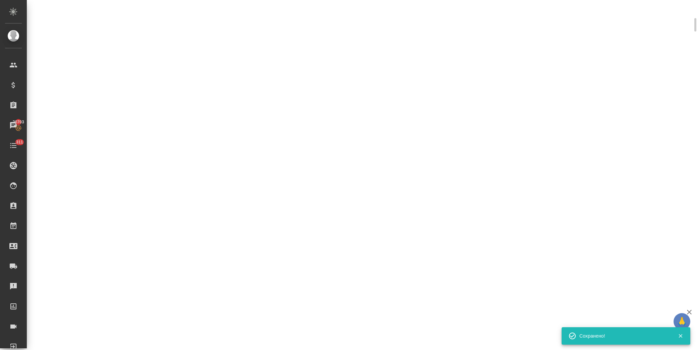
select select "RU"
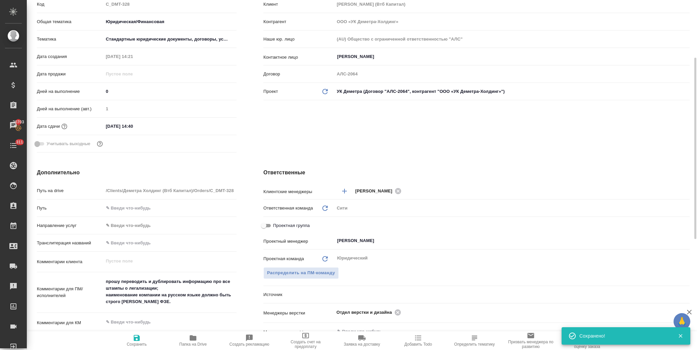
type textarea "x"
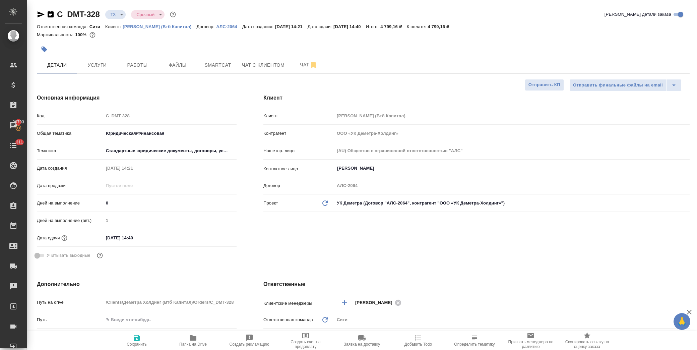
type textarea "x"
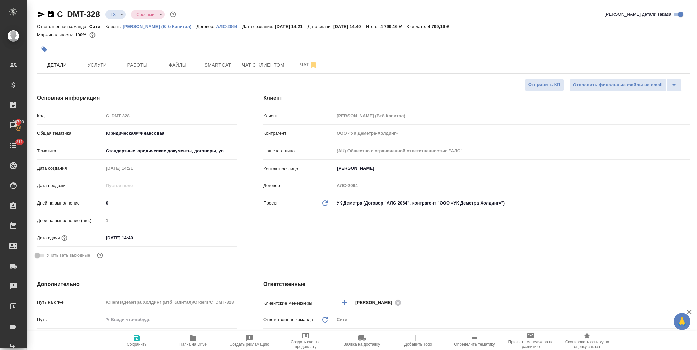
type textarea "x"
drag, startPoint x: 446, startPoint y: 25, endPoint x: 463, endPoint y: 25, distance: 17.4
click at [463, 25] on div "Ответственная команда: Сити Клиент: Деметра Холдинг (Втб Капитал) Договор: АЛС-…" at bounding box center [363, 26] width 653 height 8
copy p "4 799,16"
type textarea "x"
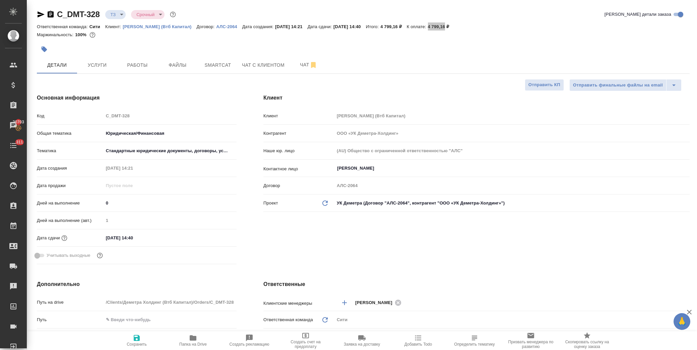
type textarea "x"
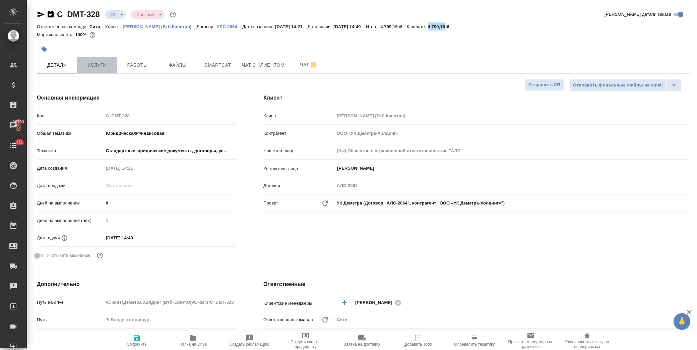
click at [103, 59] on button "Услуги" at bounding box center [97, 65] width 40 height 17
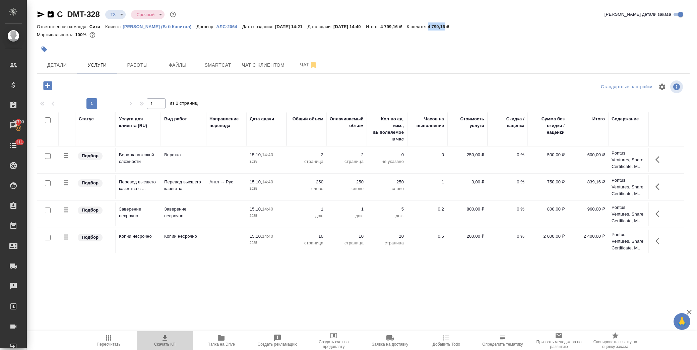
drag, startPoint x: 163, startPoint y: 338, endPoint x: 175, endPoint y: 337, distance: 12.1
click at [163, 338] on icon "button" at bounding box center [165, 338] width 8 height 8
click at [514, 186] on td "0 %" at bounding box center [508, 186] width 40 height 23
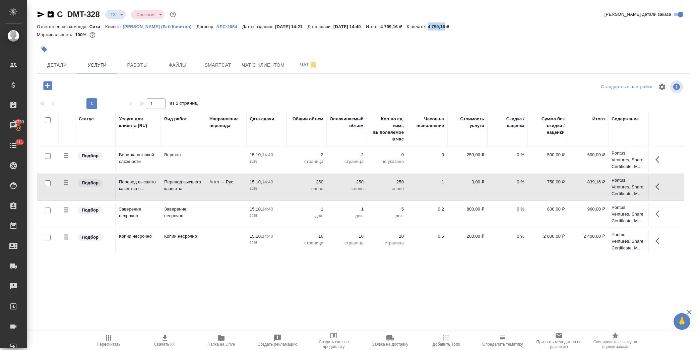
click at [513, 183] on p "0 %" at bounding box center [508, 182] width 34 height 7
drag, startPoint x: 512, startPoint y: 182, endPoint x: 525, endPoint y: 184, distance: 12.9
click at [525, 184] on td "0" at bounding box center [508, 186] width 40 height 23
type input "-25"
click at [510, 210] on input "0" at bounding box center [511, 211] width 25 height 10
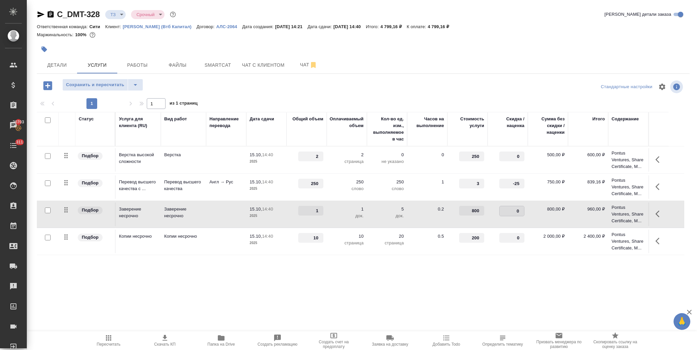
drag, startPoint x: 507, startPoint y: 209, endPoint x: 526, endPoint y: 211, distance: 19.2
click at [526, 211] on td "0" at bounding box center [508, 213] width 40 height 23
type input "-25"
click at [502, 236] on input "0" at bounding box center [512, 238] width 24 height 10
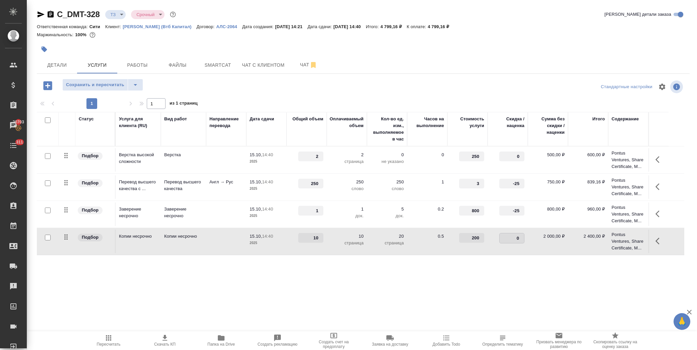
drag, startPoint x: 514, startPoint y: 237, endPoint x: 521, endPoint y: 237, distance: 6.4
click at [520, 237] on input "0" at bounding box center [512, 238] width 24 height 10
type input "-25"
click at [426, 215] on td "0.2" at bounding box center [427, 213] width 40 height 23
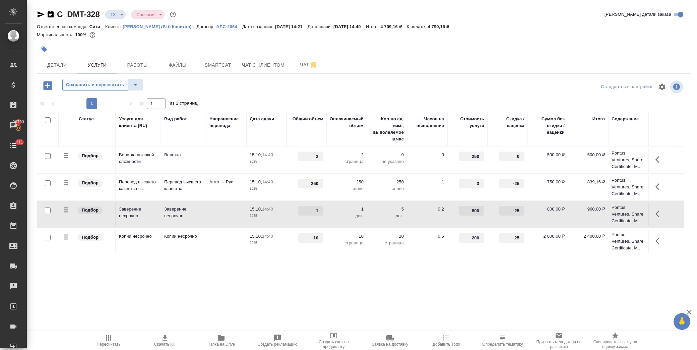
click at [118, 86] on span "Сохранить и пересчитать" at bounding box center [95, 85] width 58 height 8
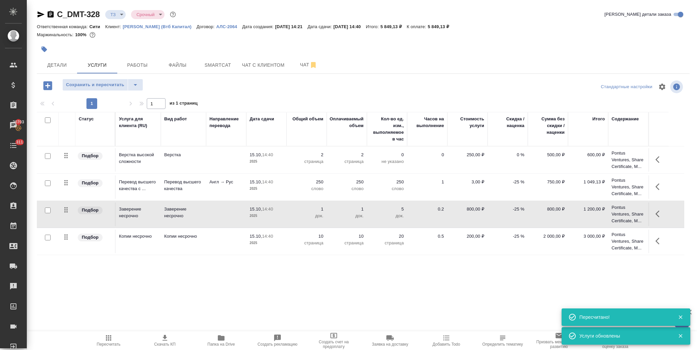
click at [118, 86] on span "Сохранить и пересчитать" at bounding box center [95, 85] width 58 height 8
drag, startPoint x: 446, startPoint y: 25, endPoint x: 463, endPoint y: 26, distance: 17.8
click at [463, 26] on div "Ответственная команда: Сити Клиент: Деметра Холдинг (Втб Капитал) Договор: АЛС-…" at bounding box center [363, 26] width 653 height 8
copy p "5 849,13"
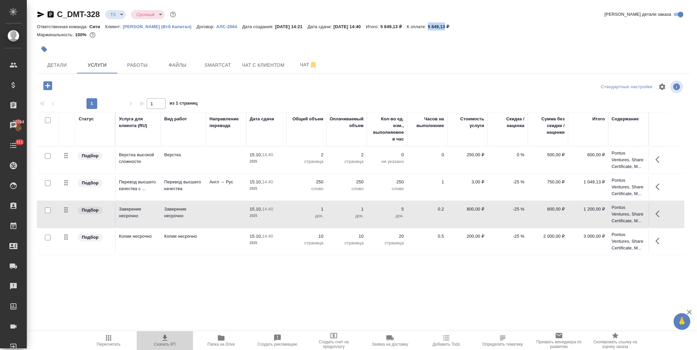
click at [169, 338] on span "Скачать КП" at bounding box center [165, 340] width 48 height 13
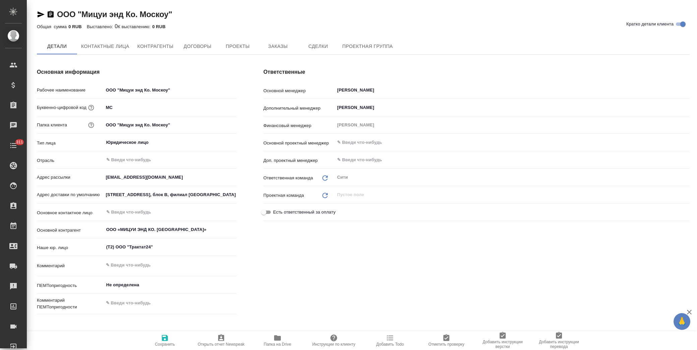
type textarea "x"
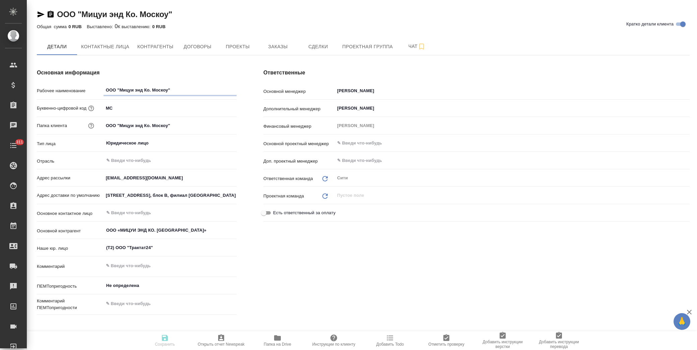
type textarea "x"
drag, startPoint x: 177, startPoint y: 14, endPoint x: 58, endPoint y: 14, distance: 118.6
click at [58, 14] on div "ООО "Мицуи энд Ко. Москоу" Кратко детали клиента" at bounding box center [363, 14] width 653 height 11
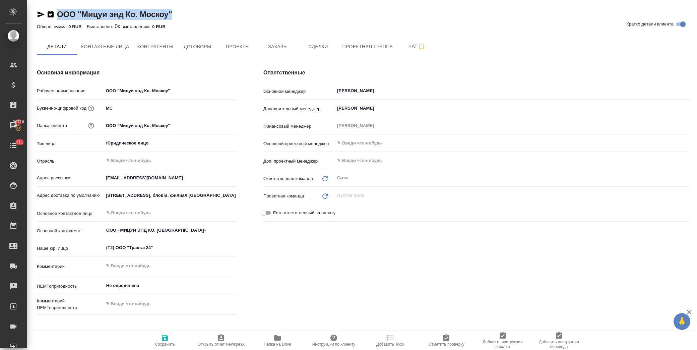
copy link "ООО "Мицуи энд Ко. Москоу""
click at [205, 45] on span "Договоры" at bounding box center [197, 47] width 32 height 8
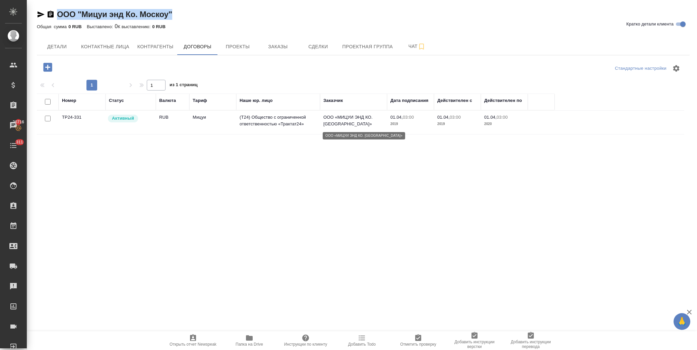
drag, startPoint x: 352, startPoint y: 125, endPoint x: 321, endPoint y: 116, distance: 32.0
click at [323, 116] on p "ООО «МИЦУИ ЭНД КО. [GEOGRAPHIC_DATA]»" at bounding box center [353, 120] width 60 height 13
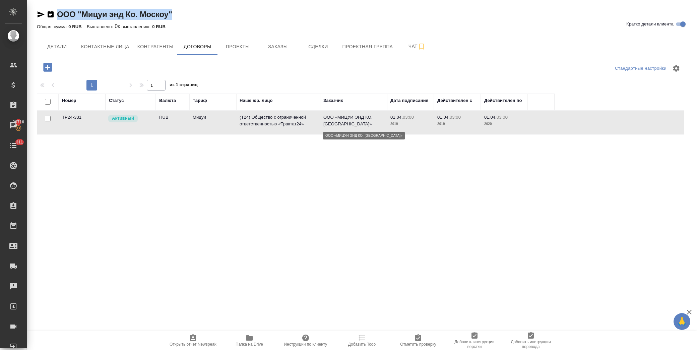
drag, startPoint x: 323, startPoint y: 116, endPoint x: 348, endPoint y: 129, distance: 28.6
click at [348, 128] on td "ООО «МИЦУИ ЭНД КО. МОСКОУ»" at bounding box center [353, 122] width 67 height 23
drag, startPoint x: 80, startPoint y: 118, endPoint x: 72, endPoint y: 118, distance: 8.4
click at [72, 118] on td "TP24-331" at bounding box center [82, 122] width 47 height 23
drag, startPoint x: 85, startPoint y: 118, endPoint x: 56, endPoint y: 117, distance: 29.9
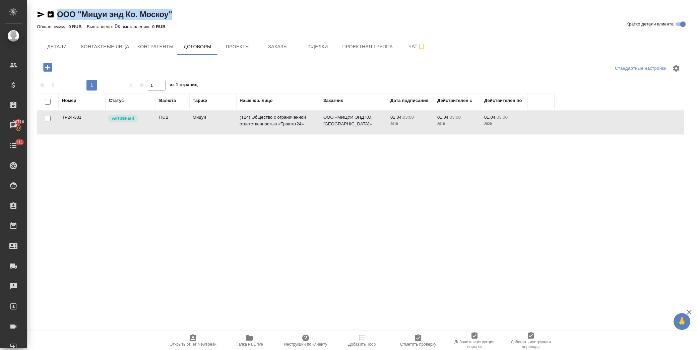
click at [56, 117] on tr "TP24-331 Активный RUB Мицуи (T24) Общество с ограниченной ответственностью «Тра…" at bounding box center [360, 123] width 647 height 24
click at [125, 49] on span "Контактные лица" at bounding box center [105, 47] width 48 height 8
select select "RU"
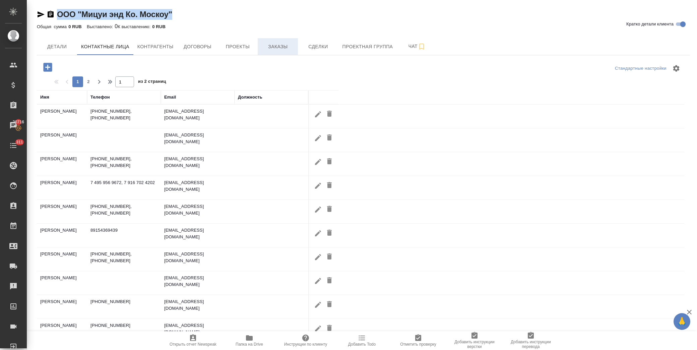
click at [276, 48] on span "Заказы" at bounding box center [278, 47] width 32 height 8
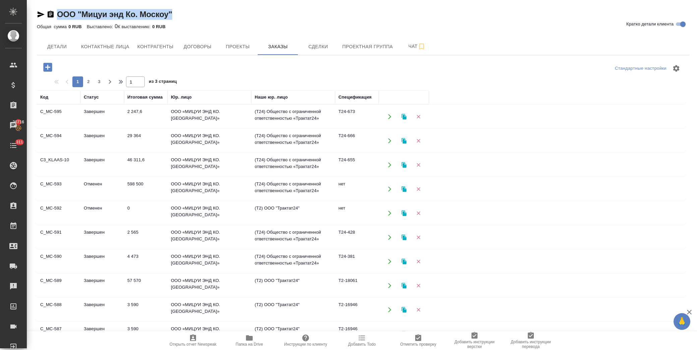
click at [215, 120] on td "ООО «МИЦУИ ЭНД КО. МОСКОУ»" at bounding box center [210, 116] width 84 height 23
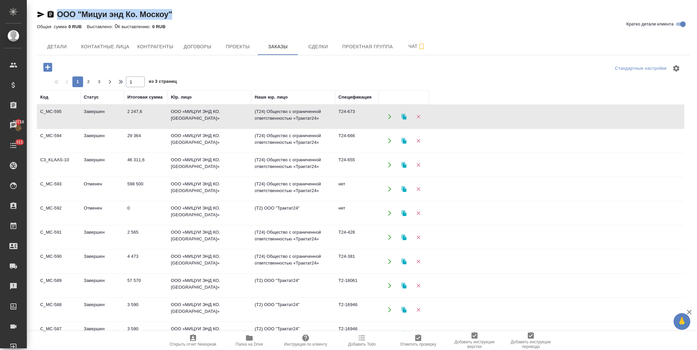
click at [215, 120] on td "ООО «МИЦУИ ЭНД КО. МОСКОУ»" at bounding box center [210, 116] width 84 height 23
click at [103, 41] on button "Контактные лица" at bounding box center [105, 46] width 56 height 17
select select "RU"
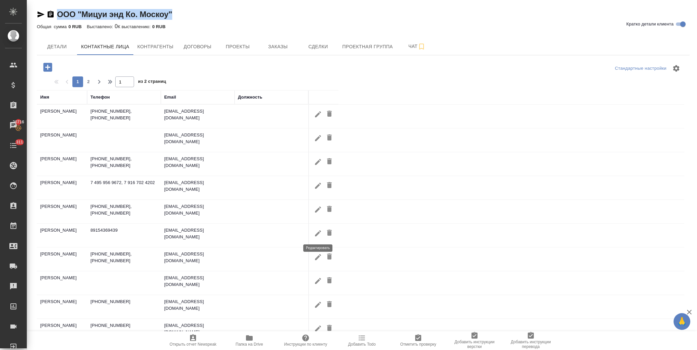
click at [319, 231] on icon "button" at bounding box center [318, 233] width 8 height 8
type input "Анастасия"
type input "Латынина"
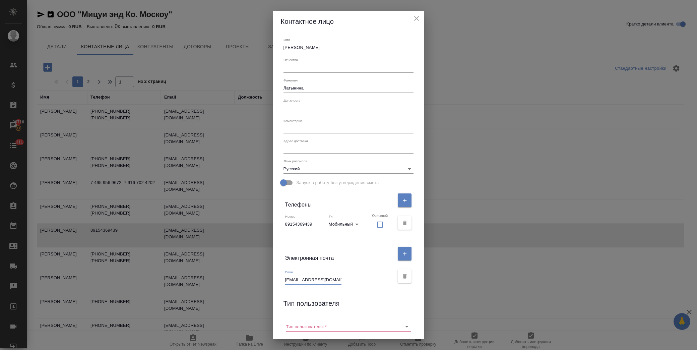
drag, startPoint x: 341, startPoint y: 279, endPoint x: 288, endPoint y: 274, distance: 53.2
click at [288, 274] on div "Email A.Latynina@mitsui.com" at bounding box center [349, 276] width 136 height 22
click at [413, 17] on icon "close" at bounding box center [417, 18] width 8 height 8
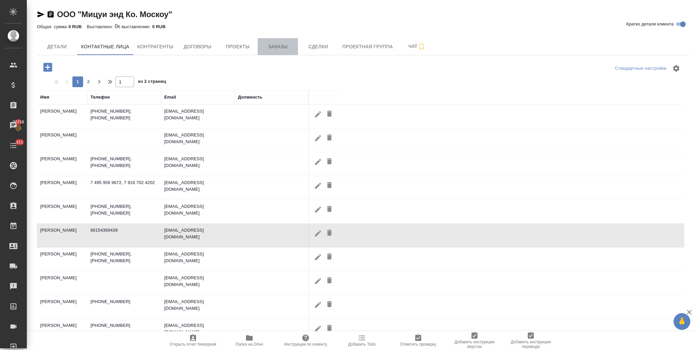
click at [278, 46] on span "Заказы" at bounding box center [278, 47] width 32 height 8
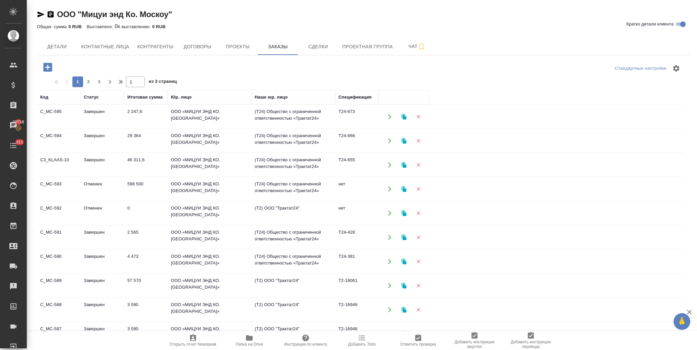
click at [202, 138] on td "ООО «МИЦУИ ЭНД КО. МОСКОУ»" at bounding box center [210, 140] width 84 height 23
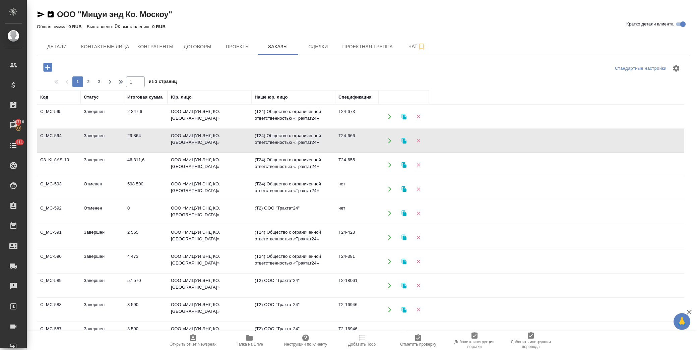
click at [202, 138] on td "ООО «МИЦУИ ЭНД КО. МОСКОУ»" at bounding box center [210, 140] width 84 height 23
click at [180, 163] on td "ООО «МИЦУИ ЭНД КО. МОСКОУ»" at bounding box center [210, 164] width 84 height 23
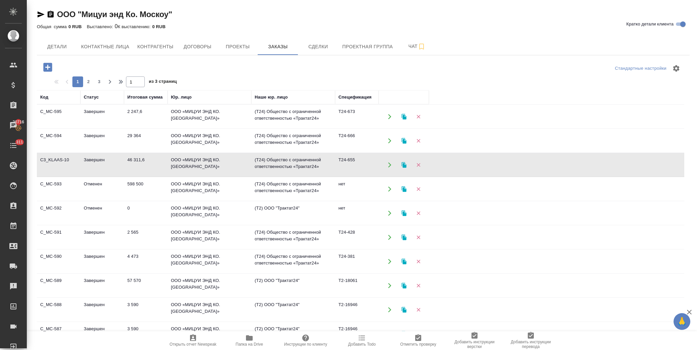
click at [180, 163] on td "ООО «МИЦУИ ЭНД КО. МОСКОУ»" at bounding box center [210, 164] width 84 height 23
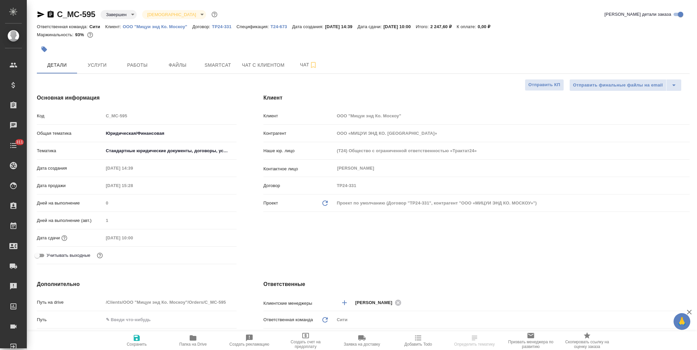
select select "RU"
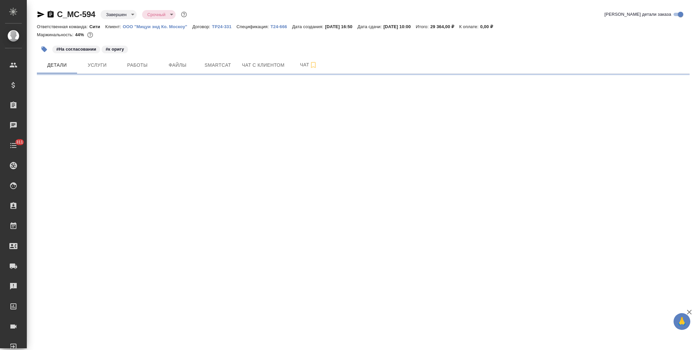
select select "RU"
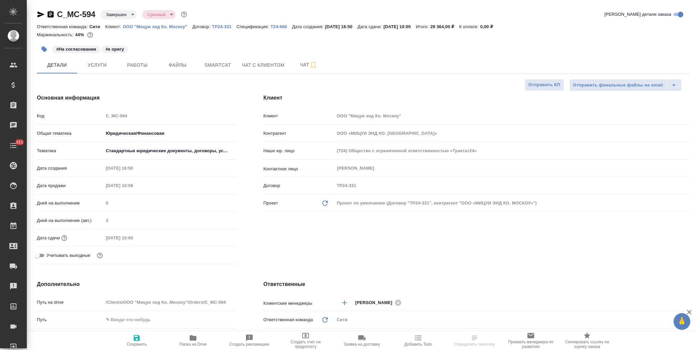
type textarea "x"
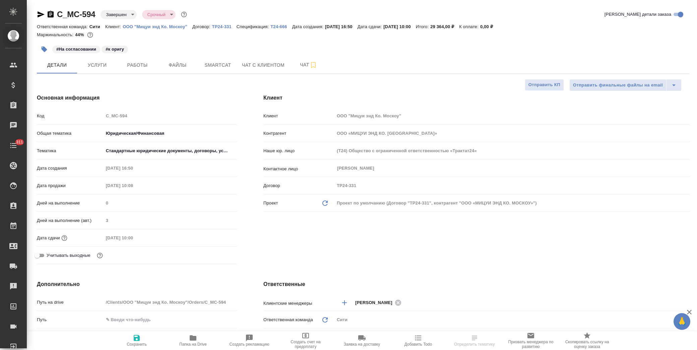
type textarea "x"
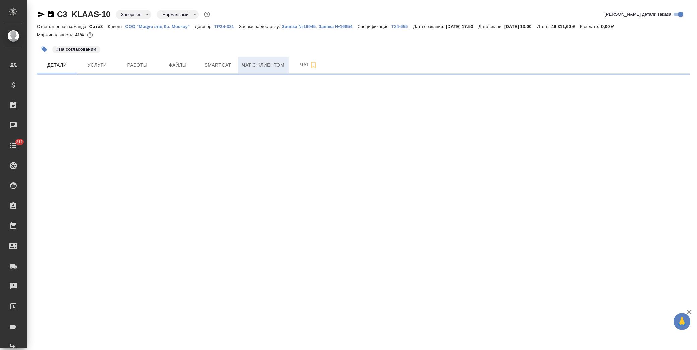
select select "RU"
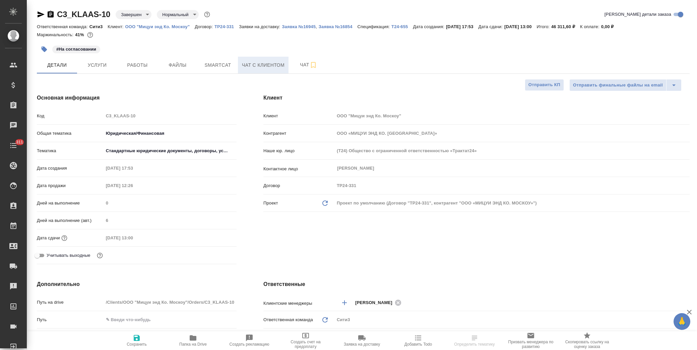
type textarea "x"
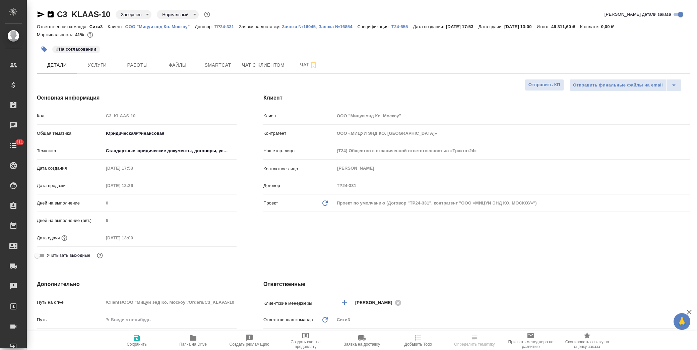
type textarea "x"
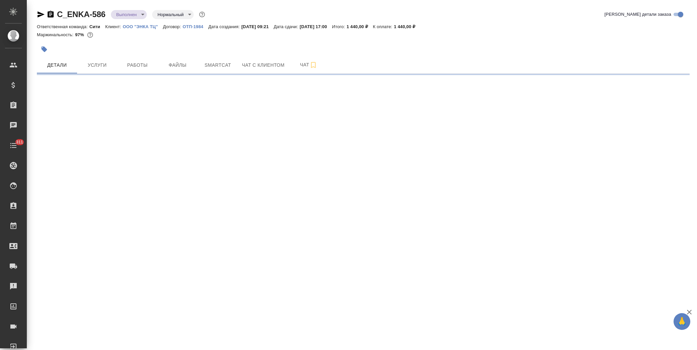
select select "RU"
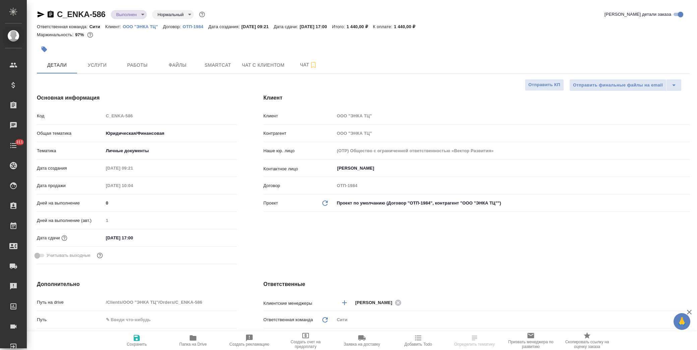
type textarea "x"
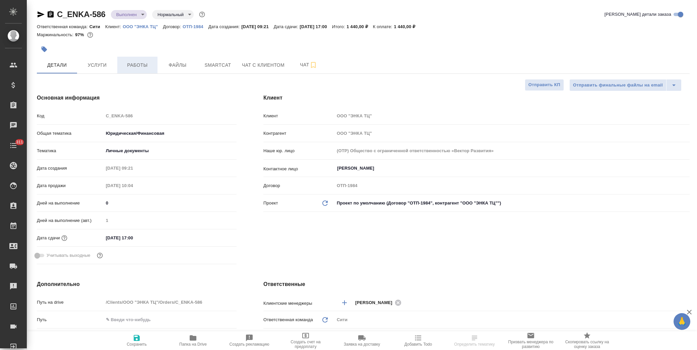
type textarea "x"
click at [143, 65] on span "Работы" at bounding box center [137, 65] width 32 height 8
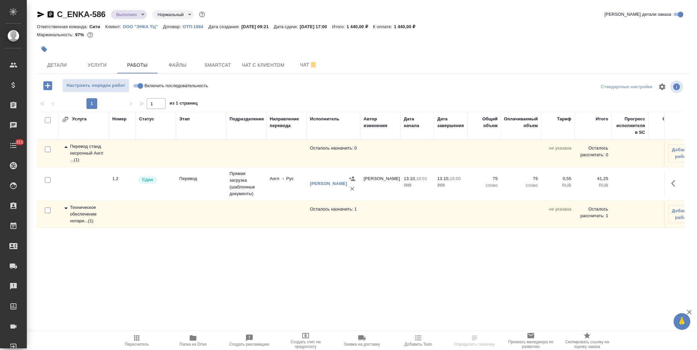
click at [67, 206] on icon at bounding box center [66, 208] width 8 height 8
click at [676, 240] on icon "button" at bounding box center [675, 241] width 8 height 8
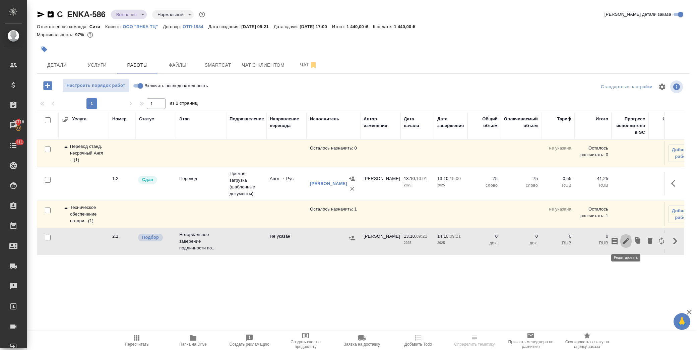
click at [627, 239] on icon "button" at bounding box center [626, 241] width 8 height 8
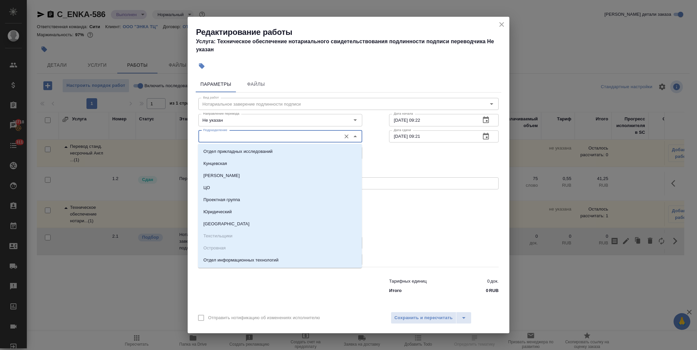
click at [262, 136] on input "Подразделение" at bounding box center [268, 136] width 137 height 8
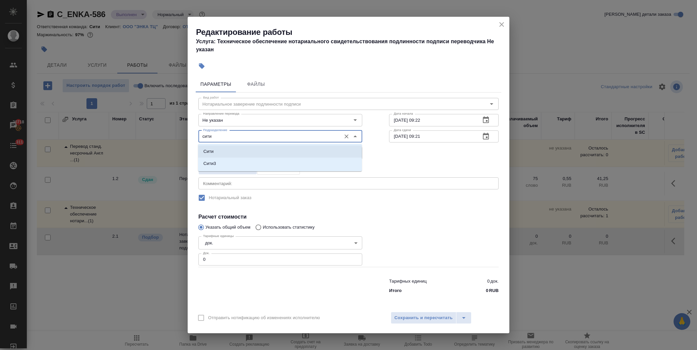
click at [213, 150] on li "Сити" at bounding box center [280, 151] width 164 height 12
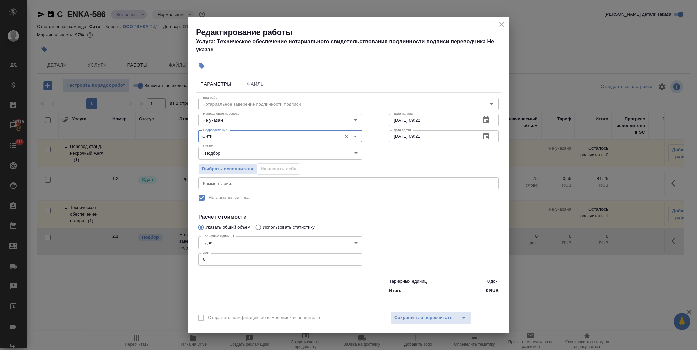
type input "Сити"
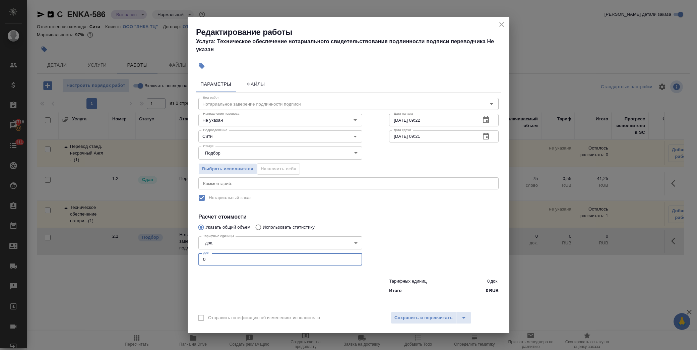
drag, startPoint x: 208, startPoint y: 260, endPoint x: 171, endPoint y: 263, distance: 37.3
click at [171, 263] on div "Редактирование работы Услуга: Техническое обеспечение нотариального свидетельст…" at bounding box center [348, 175] width 697 height 350
type input "1"
click at [421, 314] on button "Сохранить и пересчитать" at bounding box center [424, 318] width 66 height 12
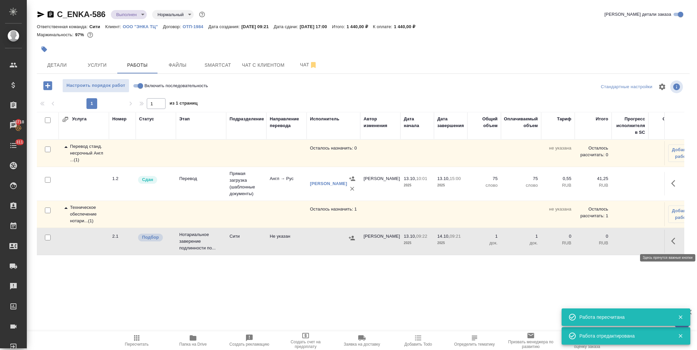
click at [676, 240] on icon "button" at bounding box center [675, 241] width 8 height 8
click at [624, 245] on icon "button" at bounding box center [626, 241] width 8 height 8
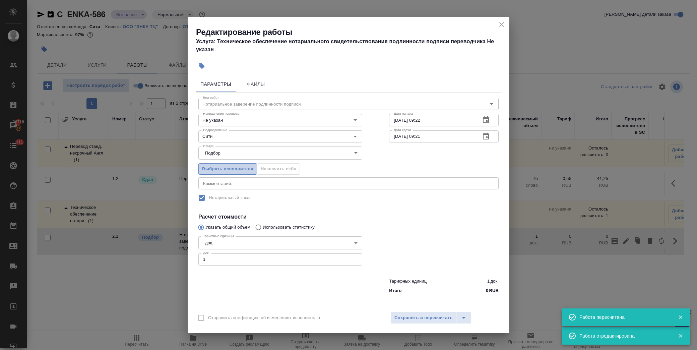
click at [219, 170] on span "Выбрать исполнителя" at bounding box center [227, 169] width 51 height 8
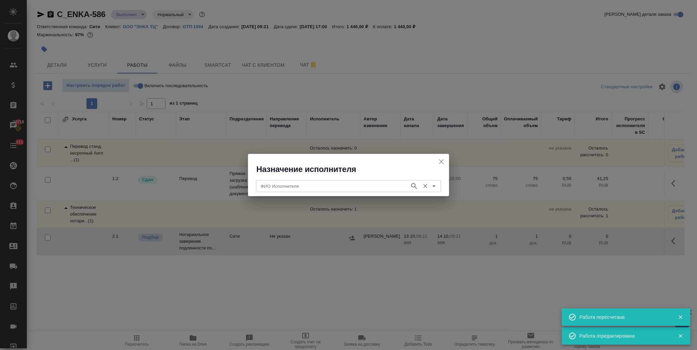
click at [290, 186] on input "ФИО Исполнителя" at bounding box center [332, 186] width 148 height 8
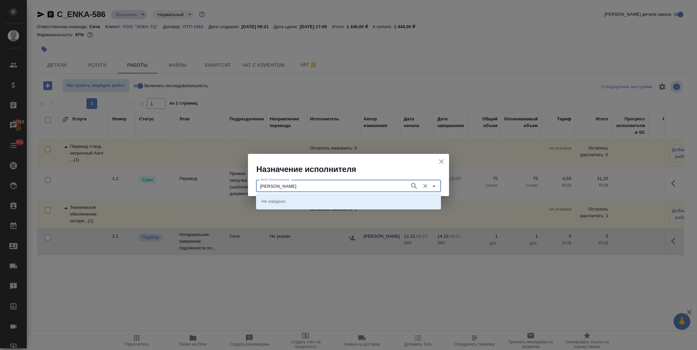
type input "крылова"
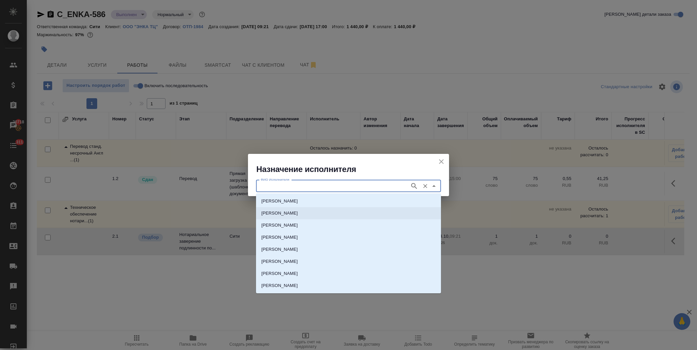
click at [282, 211] on p "НОТАРИУС Крылова Юлия Владимировна" at bounding box center [279, 213] width 37 height 7
type input "НОТАРИУС Крылова Юлия Владимировна"
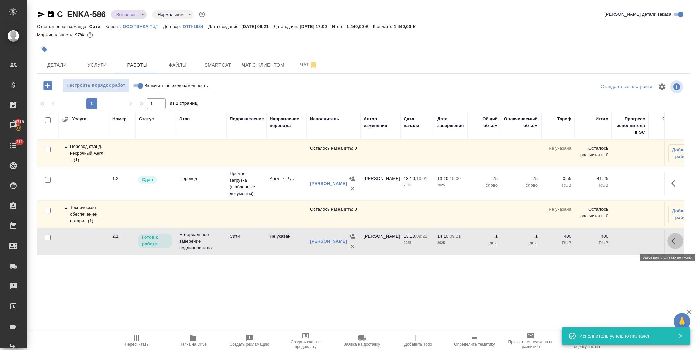
click at [669, 242] on button "button" at bounding box center [675, 241] width 16 height 16
click at [625, 242] on icon "button" at bounding box center [626, 241] width 6 height 6
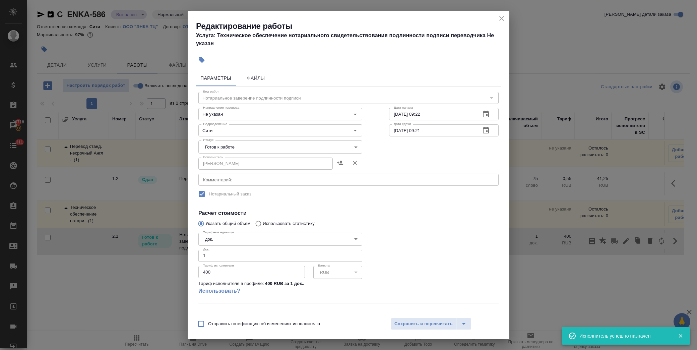
click at [254, 145] on body "🙏 .cls-1 fill:#fff; AWATERA Лофицкая Юлия Владимировна Клиенты Спецификации Зак…" at bounding box center [348, 175] width 697 height 350
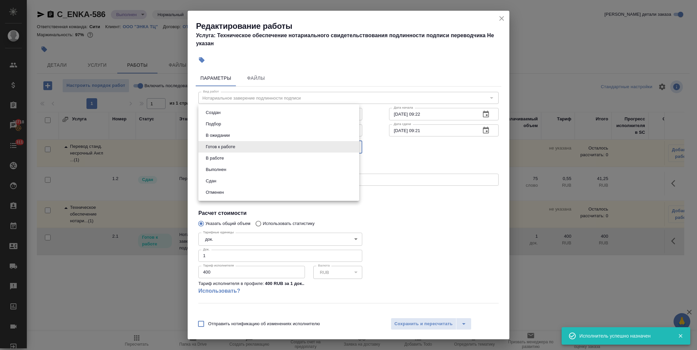
click at [243, 179] on li "Сдан" at bounding box center [278, 180] width 161 height 11
type input "closed"
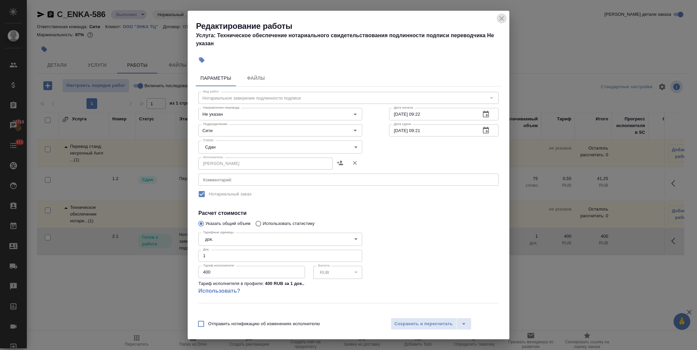
click at [501, 17] on icon "close" at bounding box center [502, 18] width 8 height 8
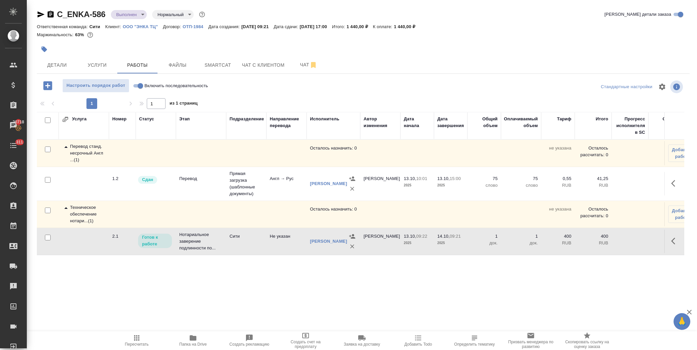
click at [140, 84] on input "Включить последовательность" at bounding box center [140, 86] width 24 height 8
checkbox input "true"
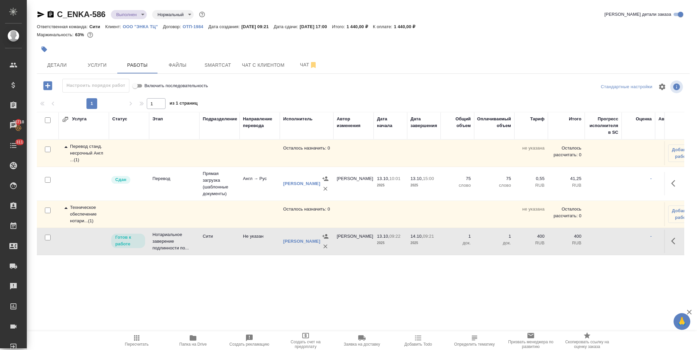
click at [675, 239] on icon "button" at bounding box center [675, 241] width 8 height 8
click at [627, 242] on icon "button" at bounding box center [626, 241] width 8 height 8
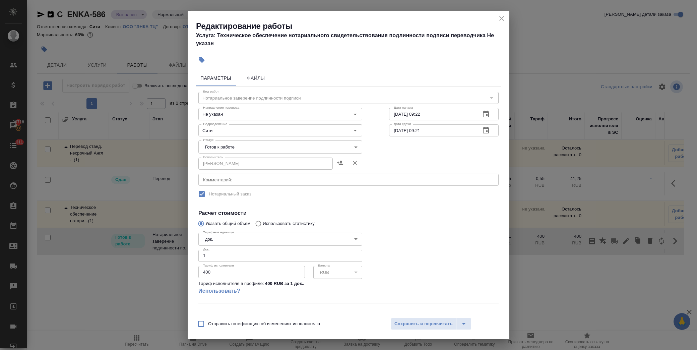
click at [272, 149] on body "🙏 .cls-1 fill:#fff; AWATERA Лофицкая Юлия Владимировна Клиенты Спецификации Зак…" at bounding box center [348, 175] width 697 height 350
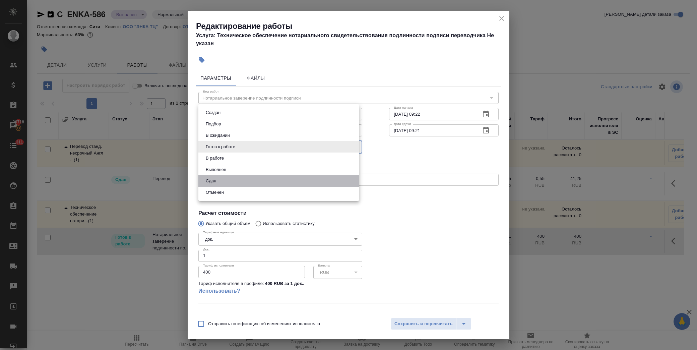
click at [249, 183] on li "Сдан" at bounding box center [278, 180] width 161 height 11
type input "closed"
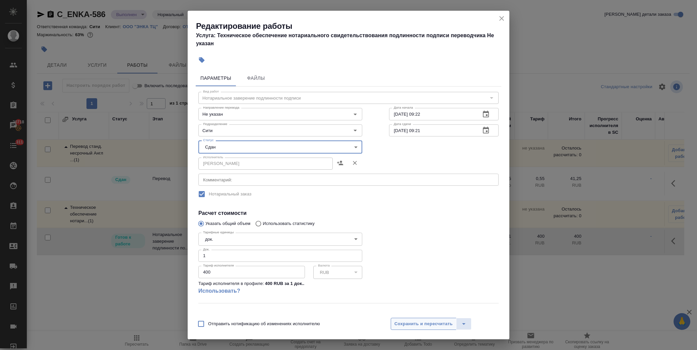
click at [425, 321] on span "Сохранить и пересчитать" at bounding box center [423, 324] width 58 height 8
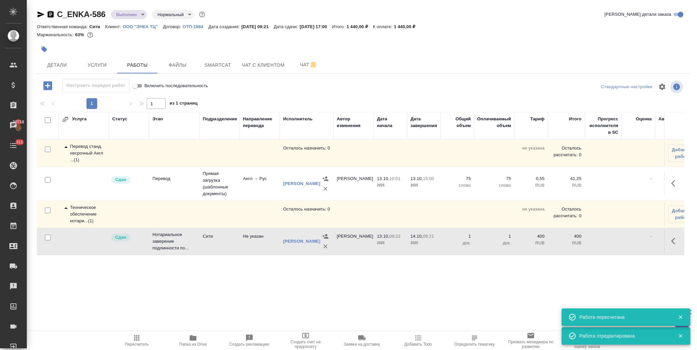
click at [60, 64] on span "Детали" at bounding box center [57, 65] width 32 height 8
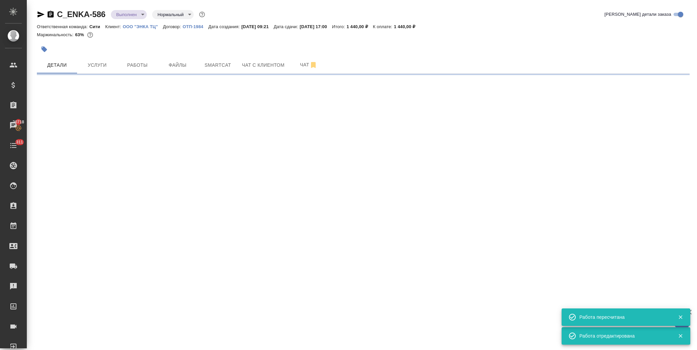
select select "RU"
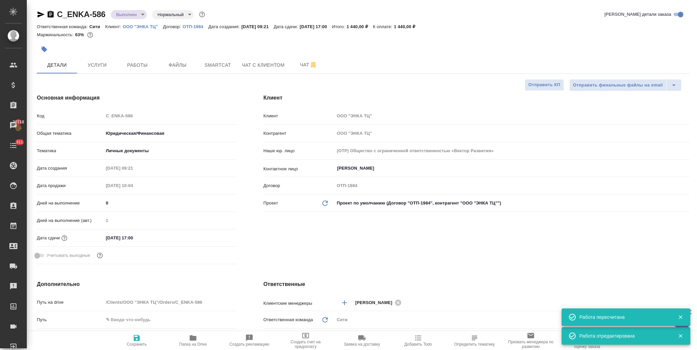
type textarea "x"
click at [142, 17] on body "🙏 .cls-1 fill:#fff; AWATERA Лофицкая Юлия Владимировна Клиенты Спецификации Зак…" at bounding box center [348, 175] width 697 height 350
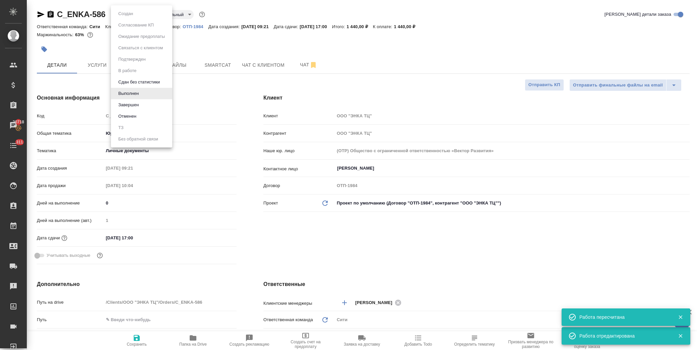
click at [143, 104] on li "Завершен" at bounding box center [141, 104] width 61 height 11
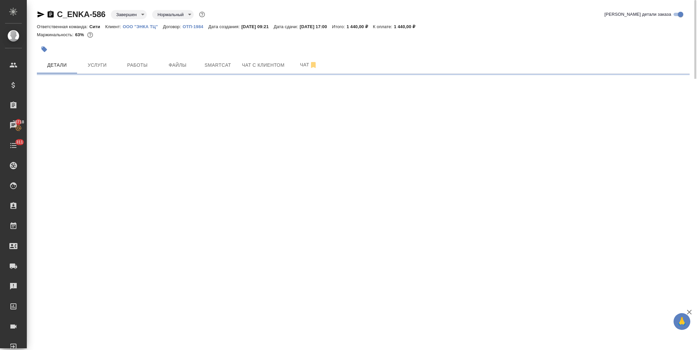
select select "RU"
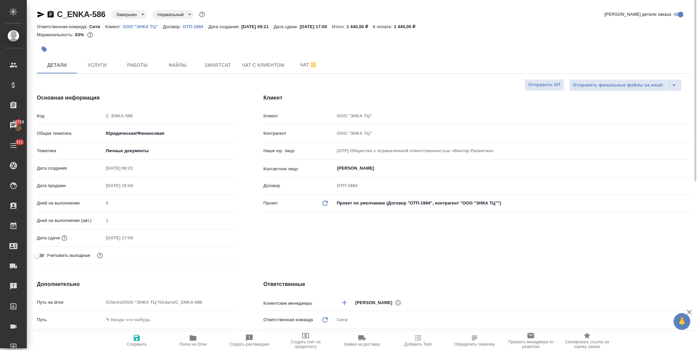
type textarea "x"
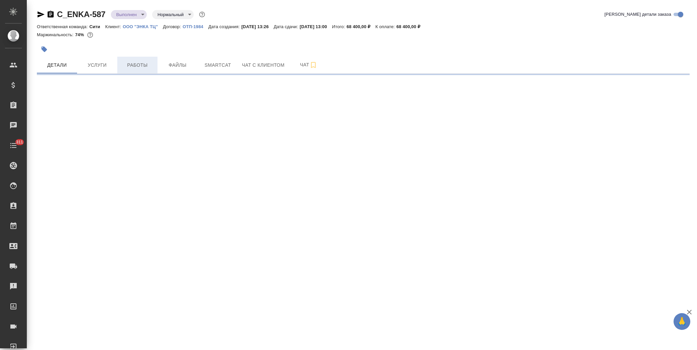
select select "RU"
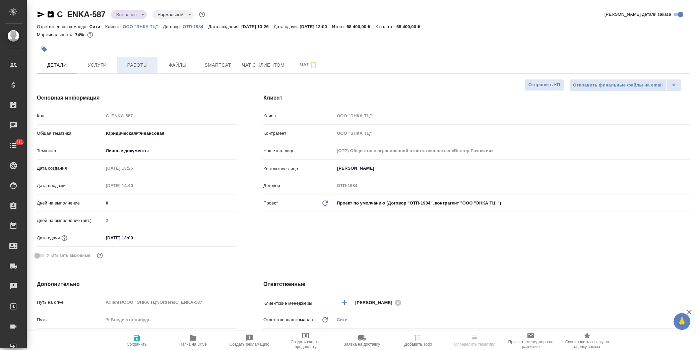
type textarea "x"
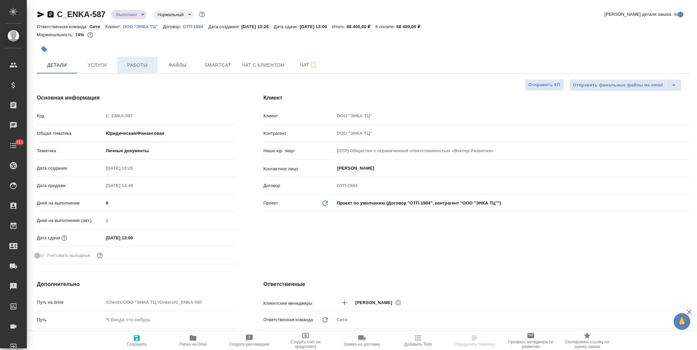
type textarea "x"
click at [140, 68] on span "Работы" at bounding box center [137, 65] width 32 height 8
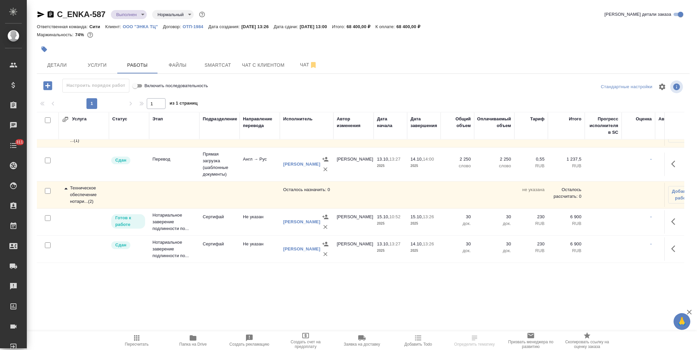
scroll to position [39, 0]
